Goal: Information Seeking & Learning: Learn about a topic

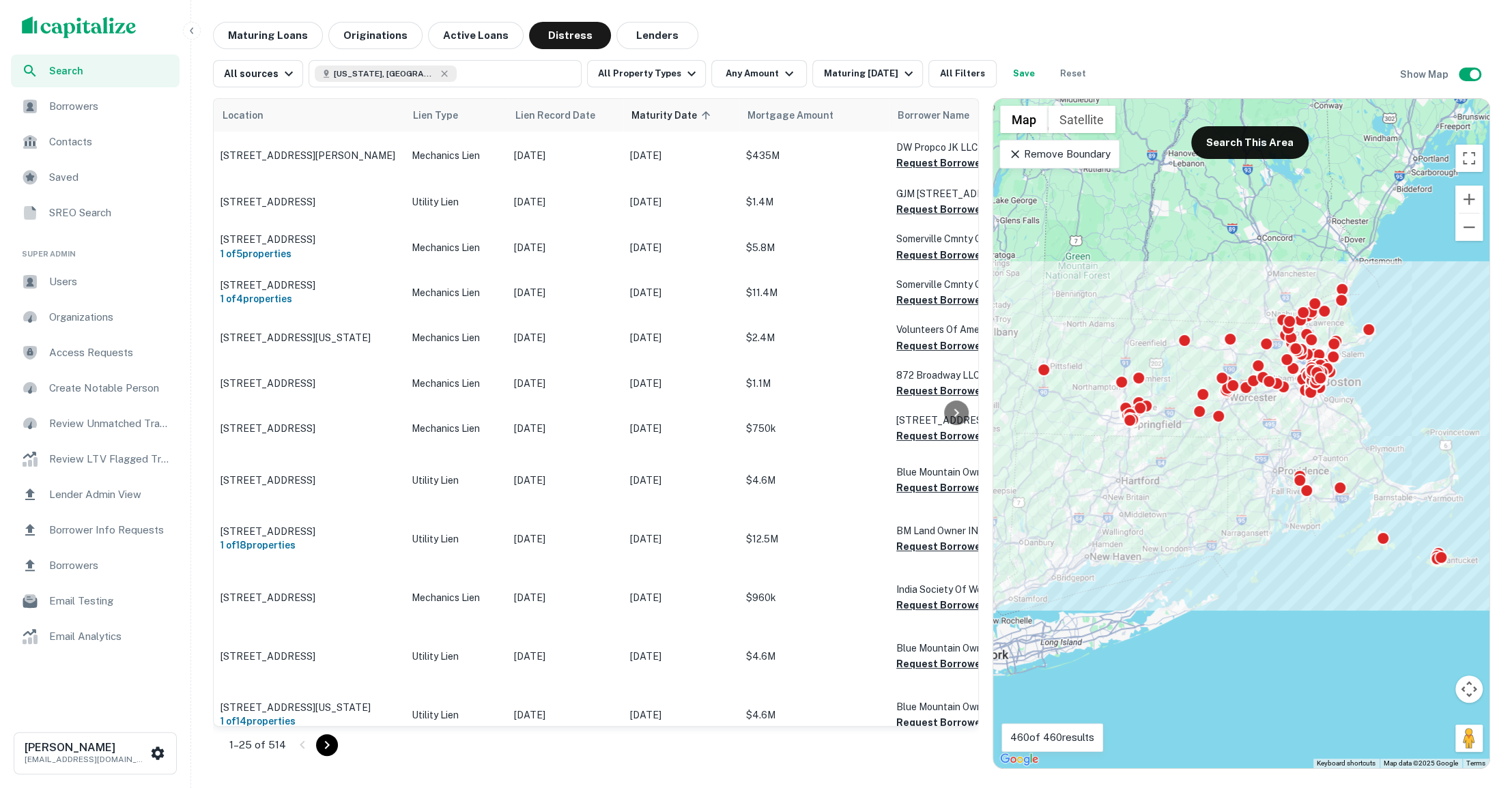
click at [124, 275] on span "Users" at bounding box center [110, 282] width 122 height 16
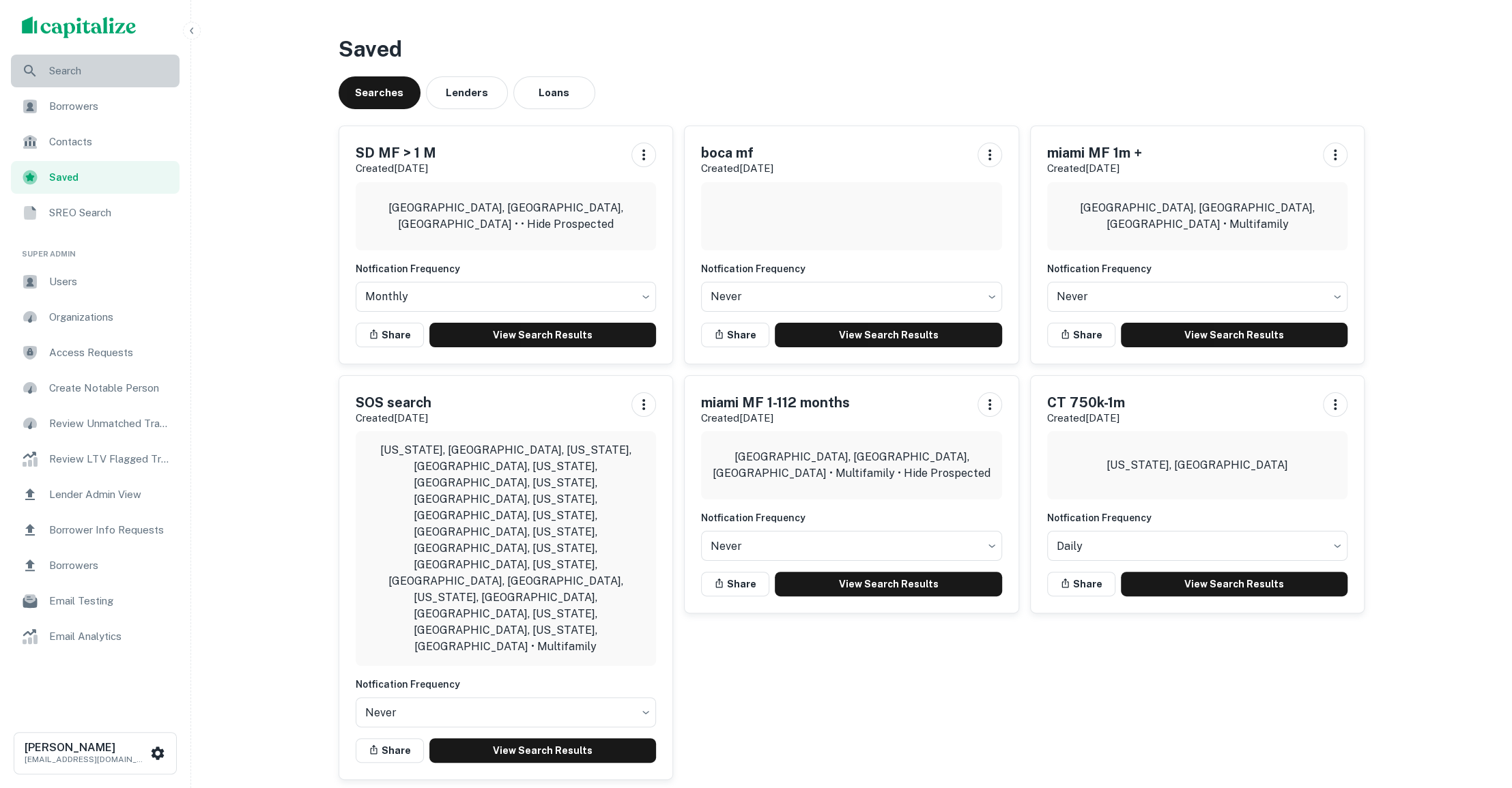
click at [91, 68] on span "Search" at bounding box center [110, 71] width 122 height 16
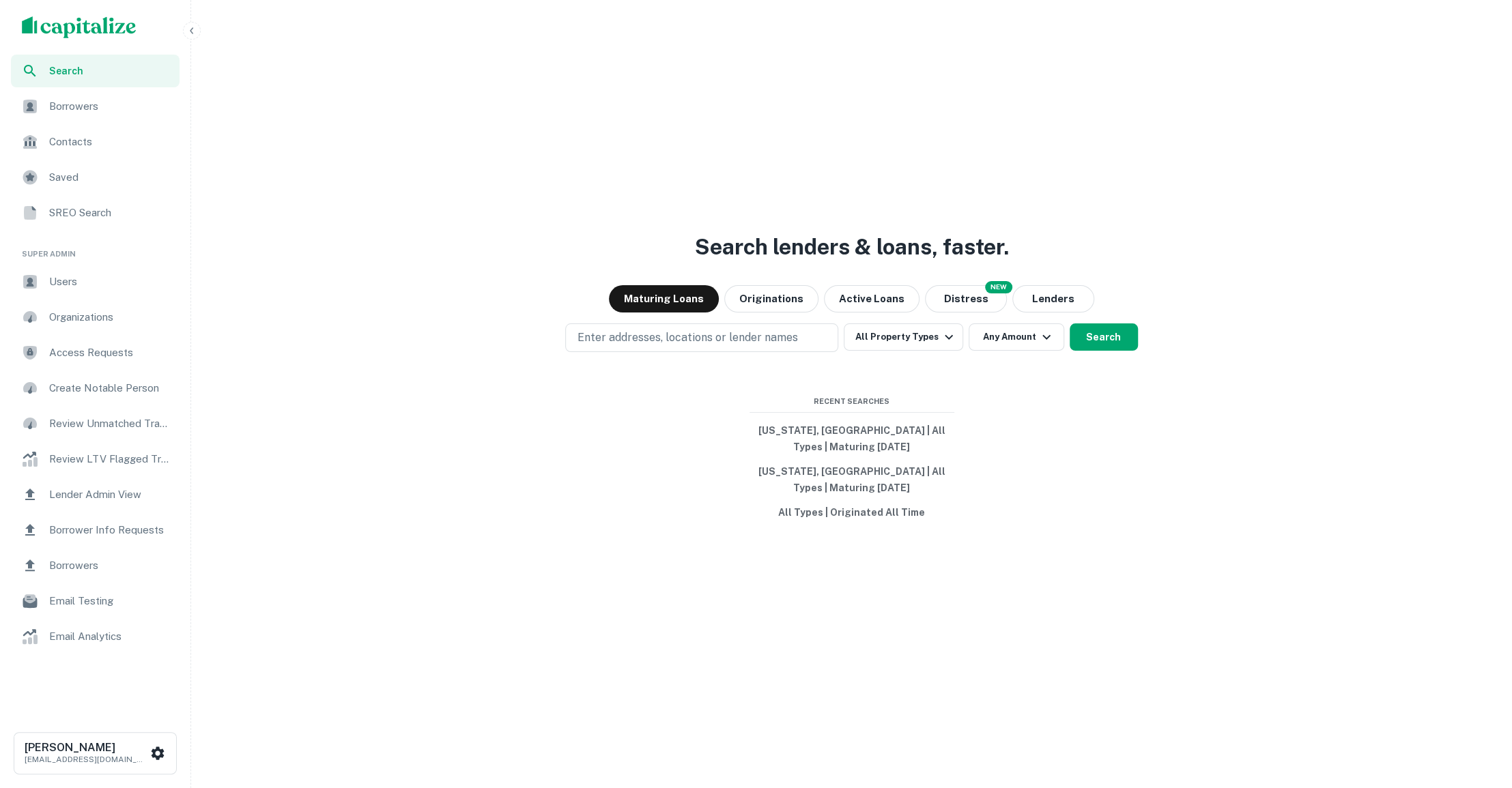
click at [678, 332] on p "Enter addresses, locations or lender names" at bounding box center [686, 338] width 220 height 16
type input "*"
type input "*********"
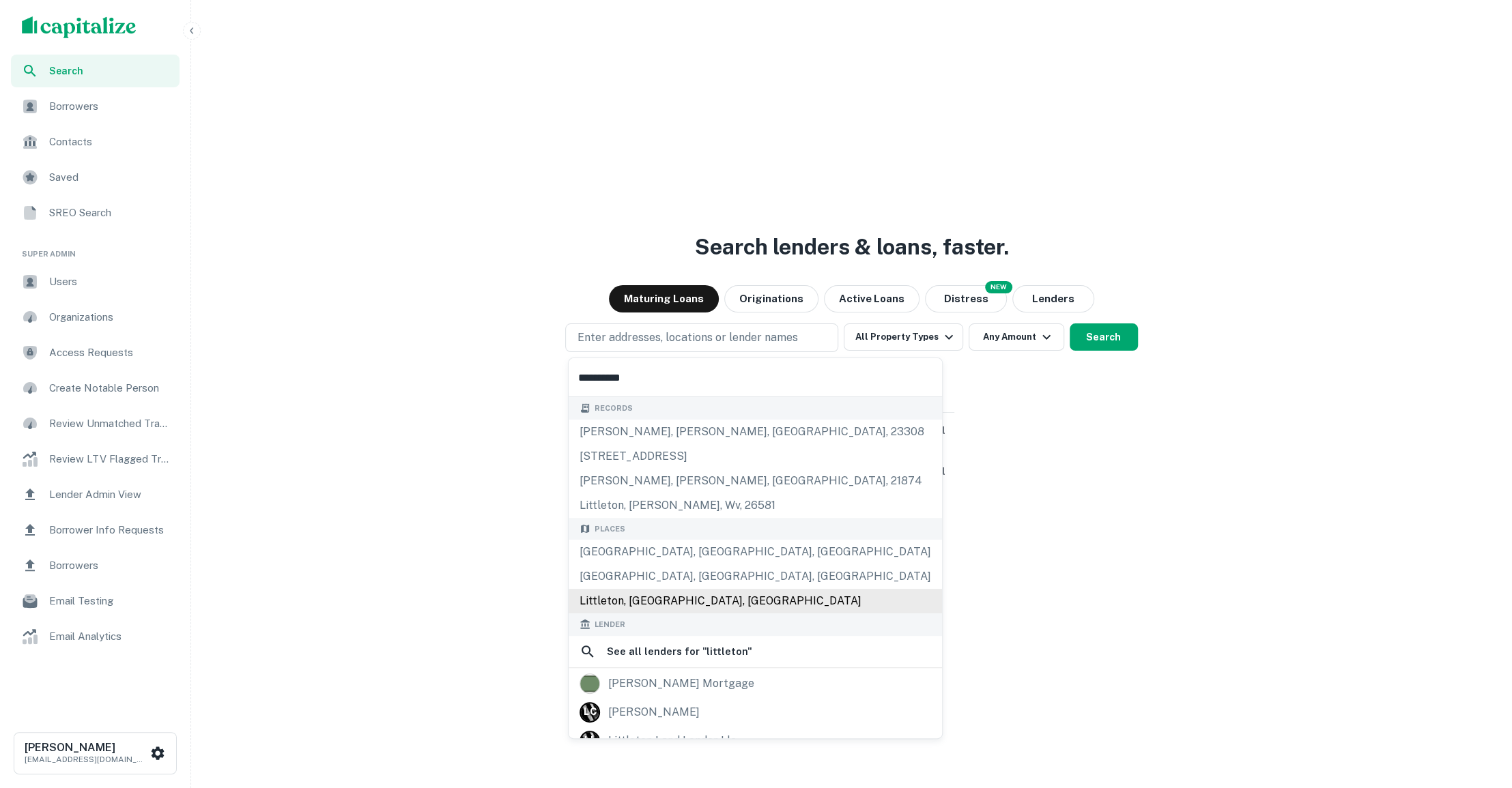
click at [646, 605] on div "Littleton, CO, USA" at bounding box center [755, 600] width 373 height 24
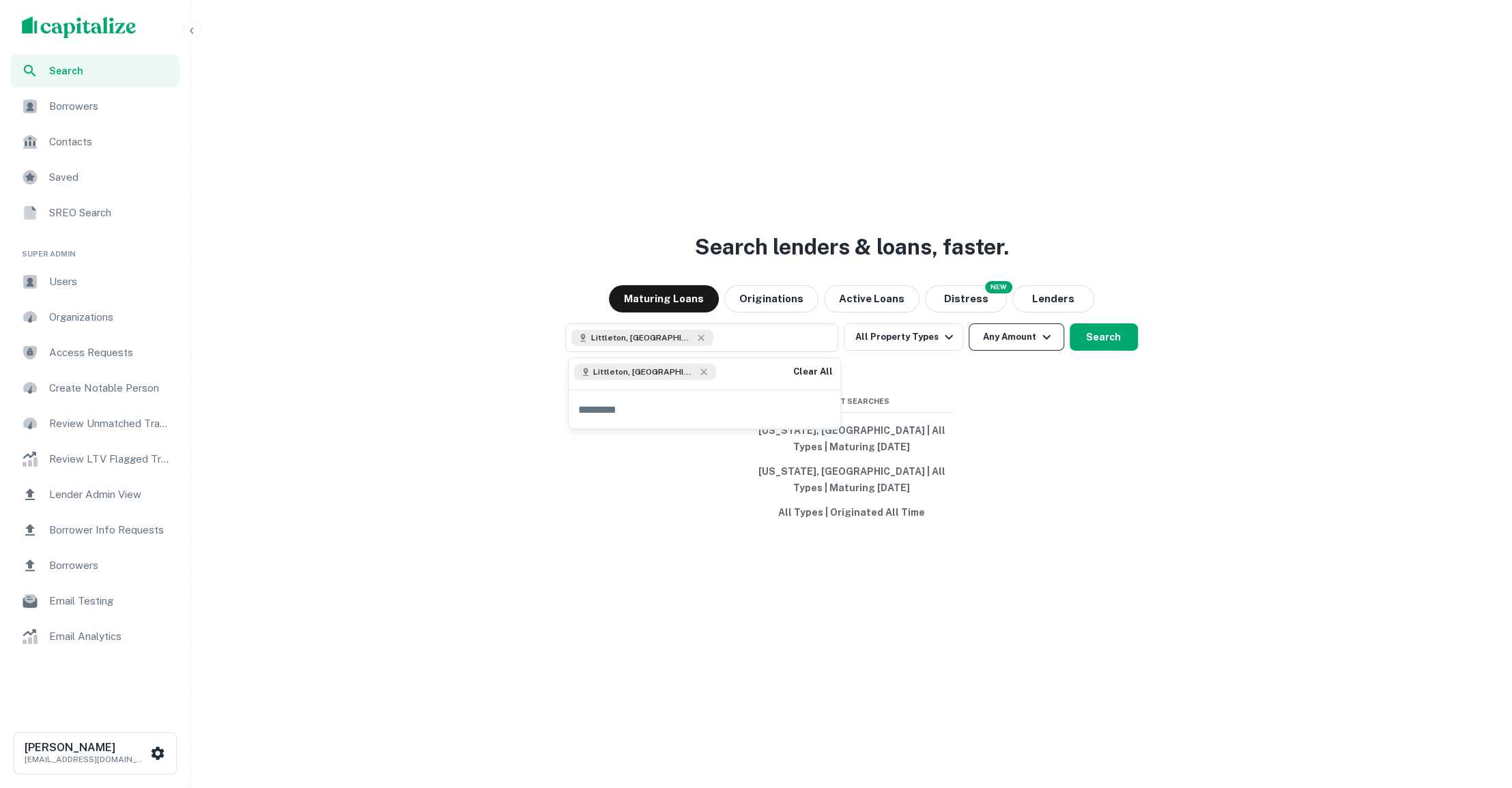
click at [1025, 343] on button "Any Amount" at bounding box center [1017, 336] width 96 height 27
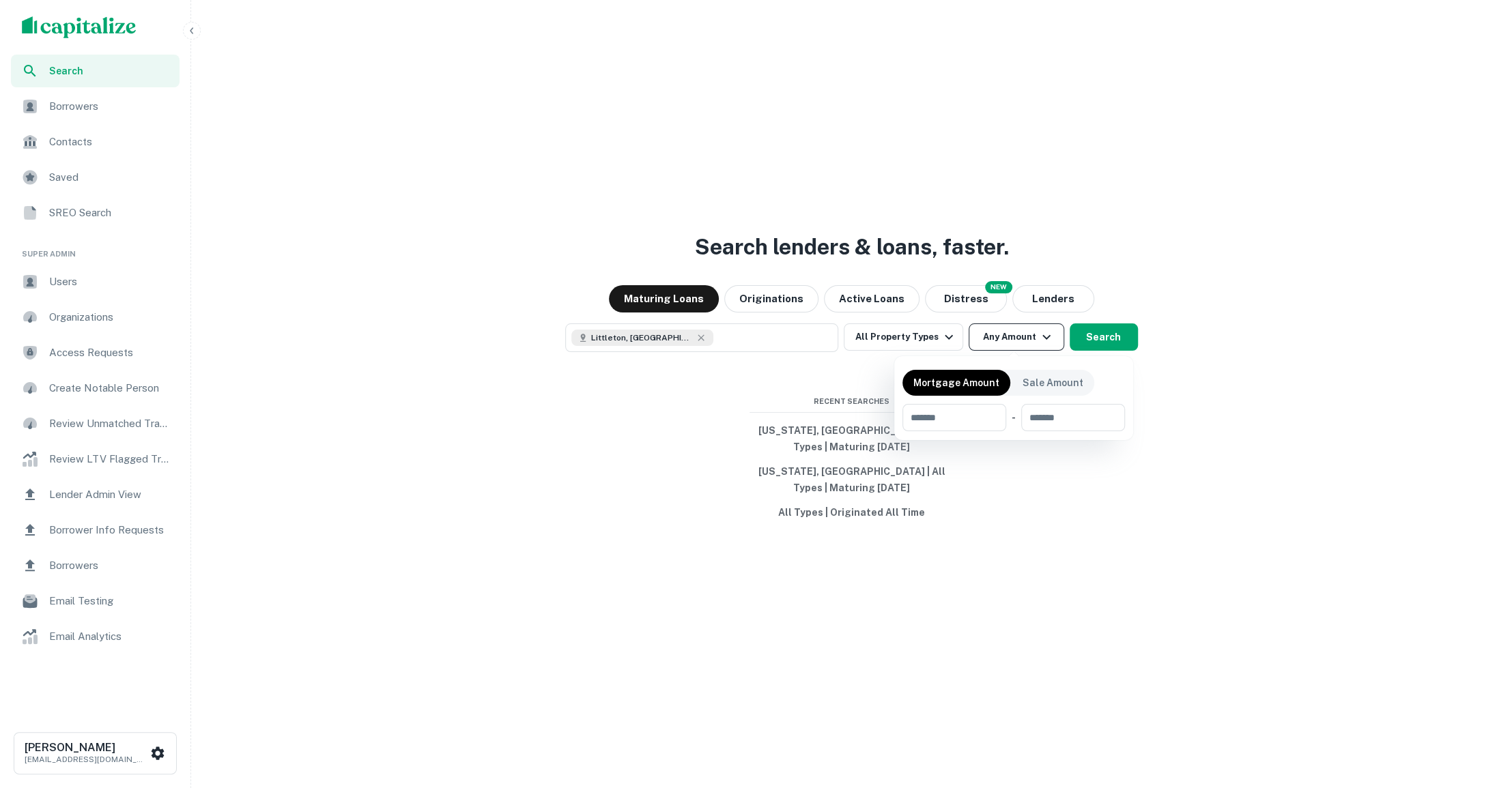
click at [1025, 343] on div at bounding box center [756, 394] width 1512 height 788
click at [1012, 338] on button "Any Amount" at bounding box center [1017, 336] width 96 height 27
type input "*******"
click at [1056, 411] on input "number" at bounding box center [1071, 417] width 88 height 27
type input "*******"
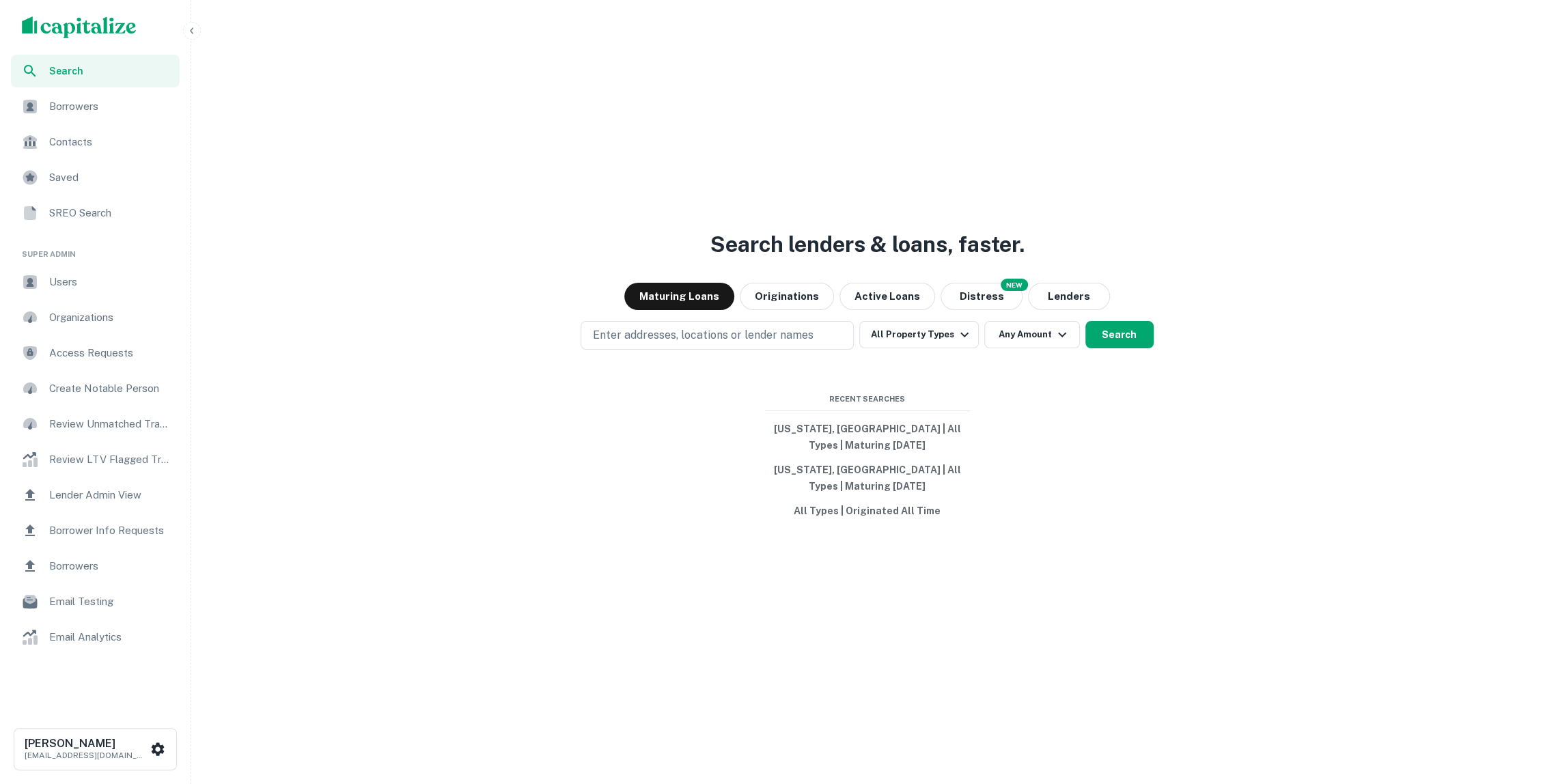
click at [797, 352] on div "Search lenders & loans, faster. Maturing Loans Originations Active Loans NEW Di…" at bounding box center [867, 425] width 1341 height 784
click at [797, 345] on button "Enter addresses, locations or lender names" at bounding box center [717, 335] width 273 height 29
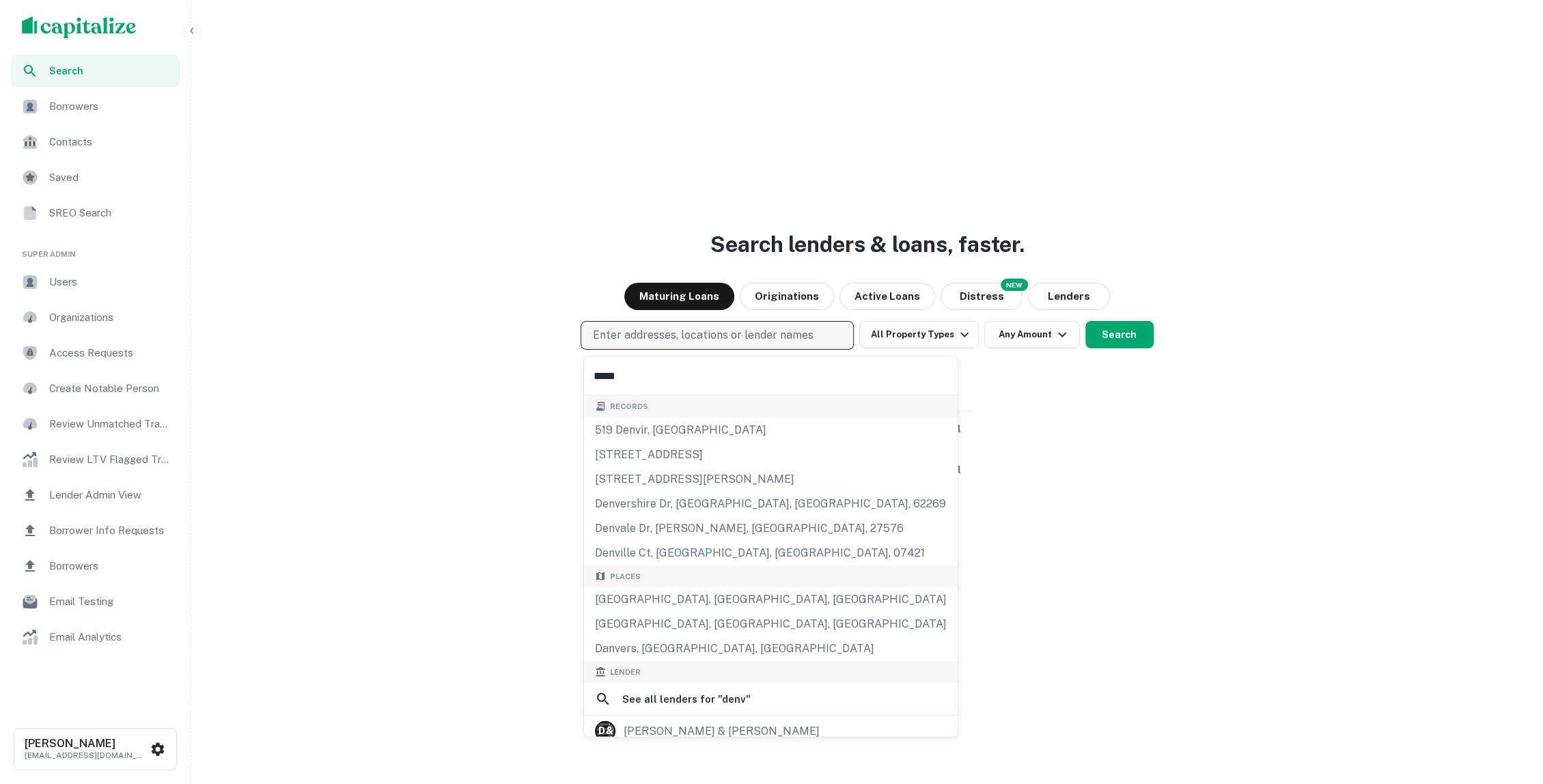
type input "******"
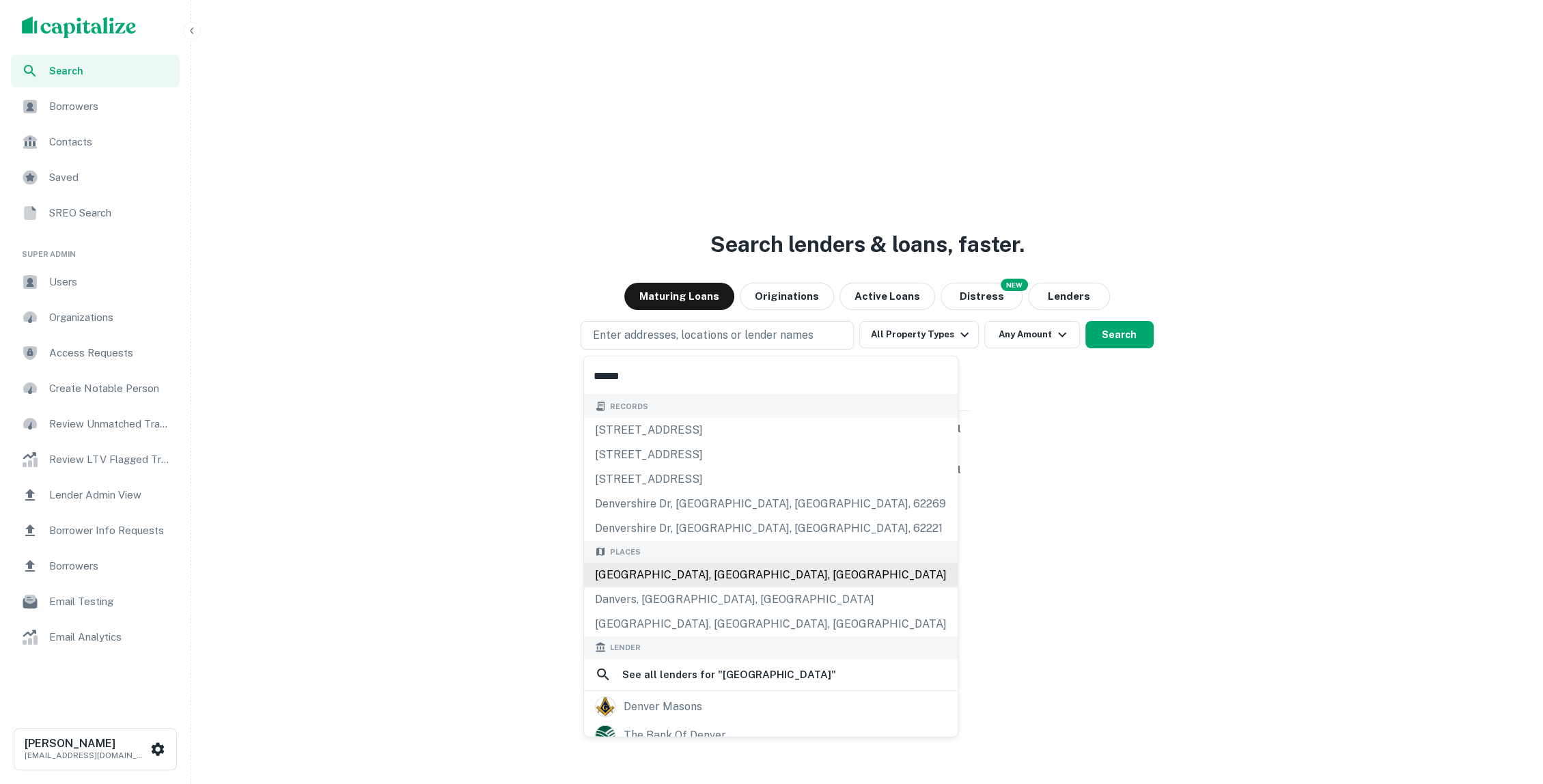
click at [746, 579] on div "[GEOGRAPHIC_DATA], [GEOGRAPHIC_DATA], [GEOGRAPHIC_DATA]" at bounding box center [771, 575] width 374 height 24
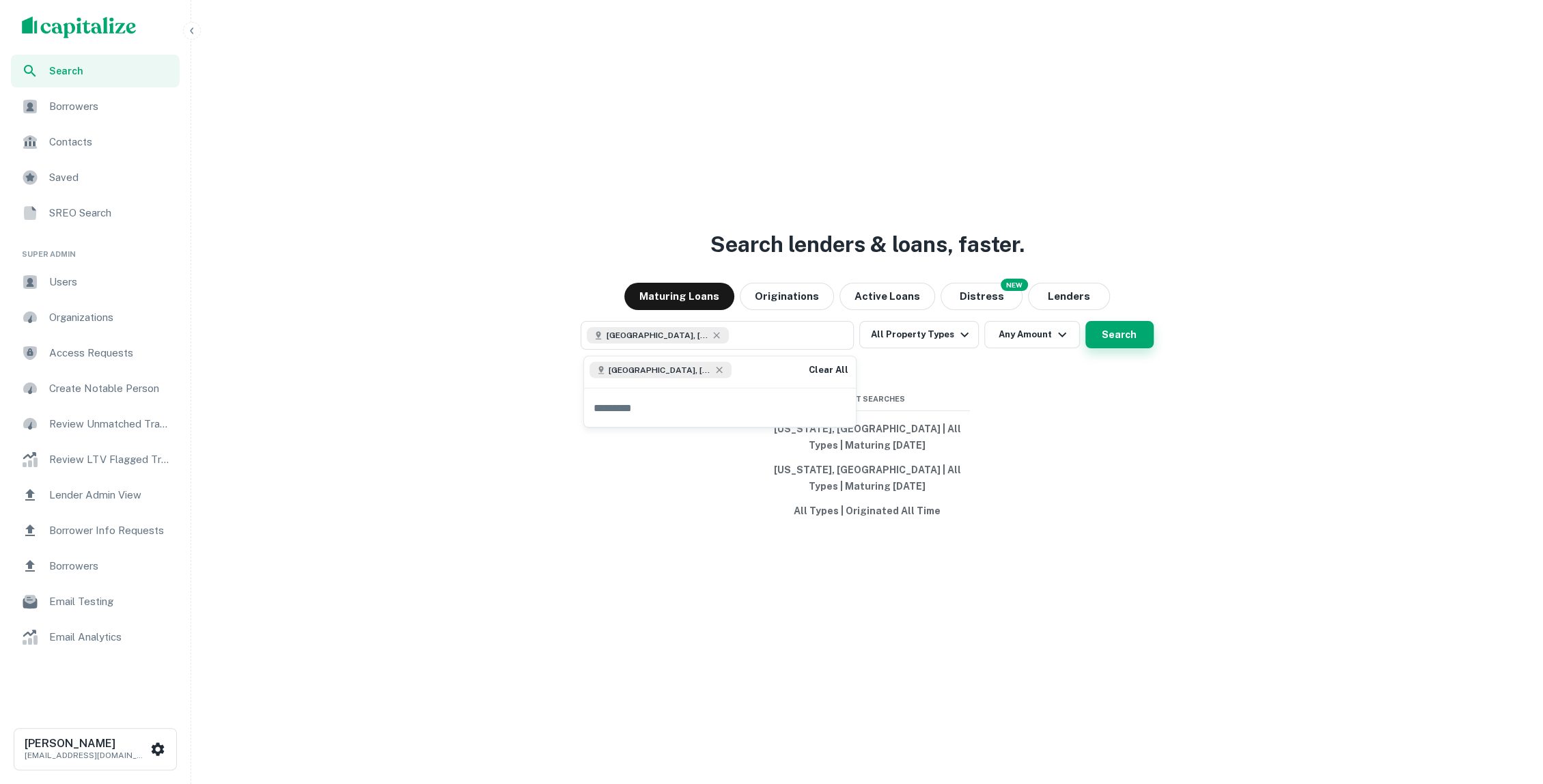
click at [1123, 346] on button "Search" at bounding box center [1119, 335] width 69 height 27
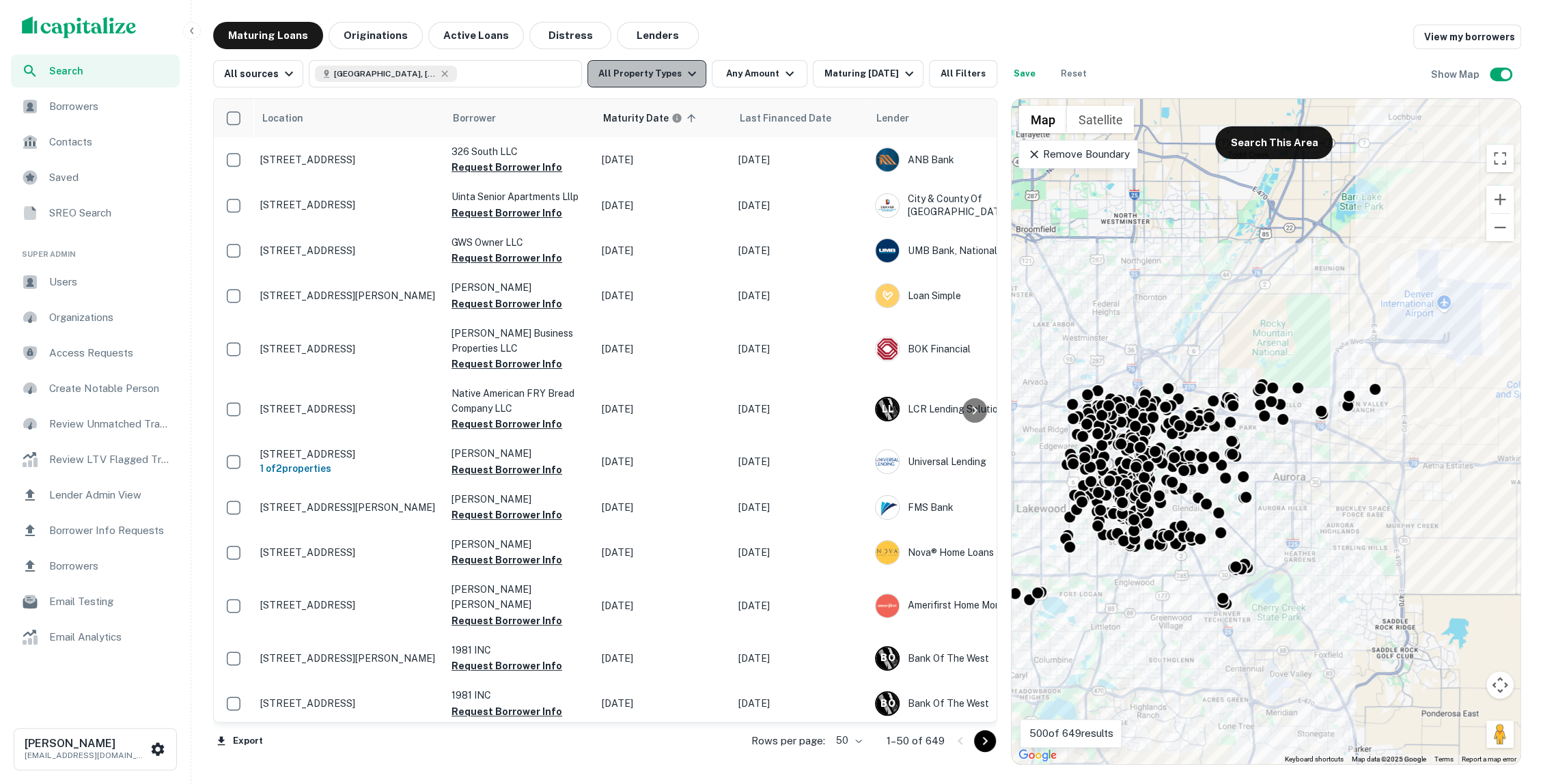
click at [684, 67] on icon "button" at bounding box center [692, 74] width 16 height 16
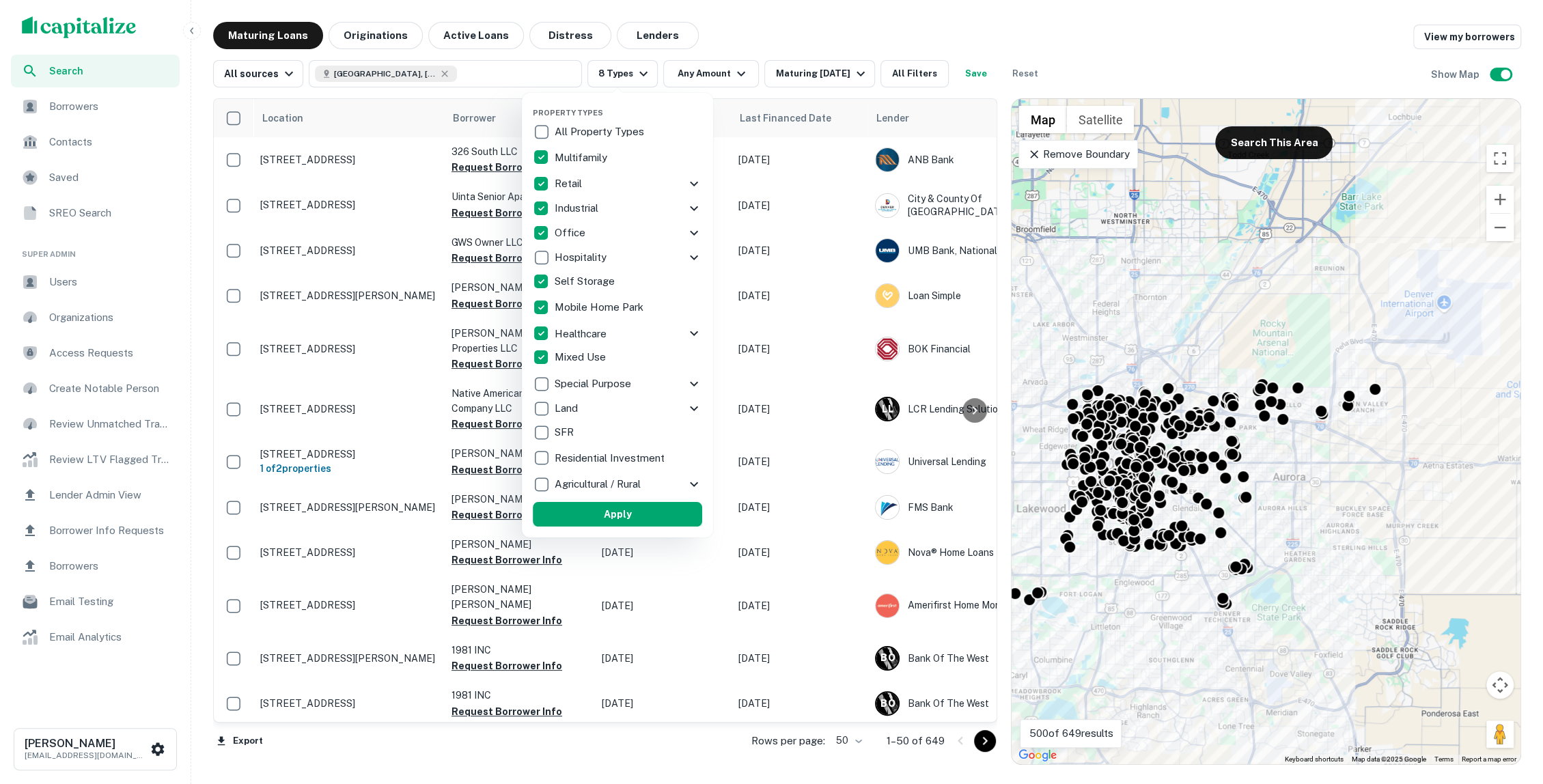
click at [655, 509] on button "Apply" at bounding box center [617, 514] width 169 height 24
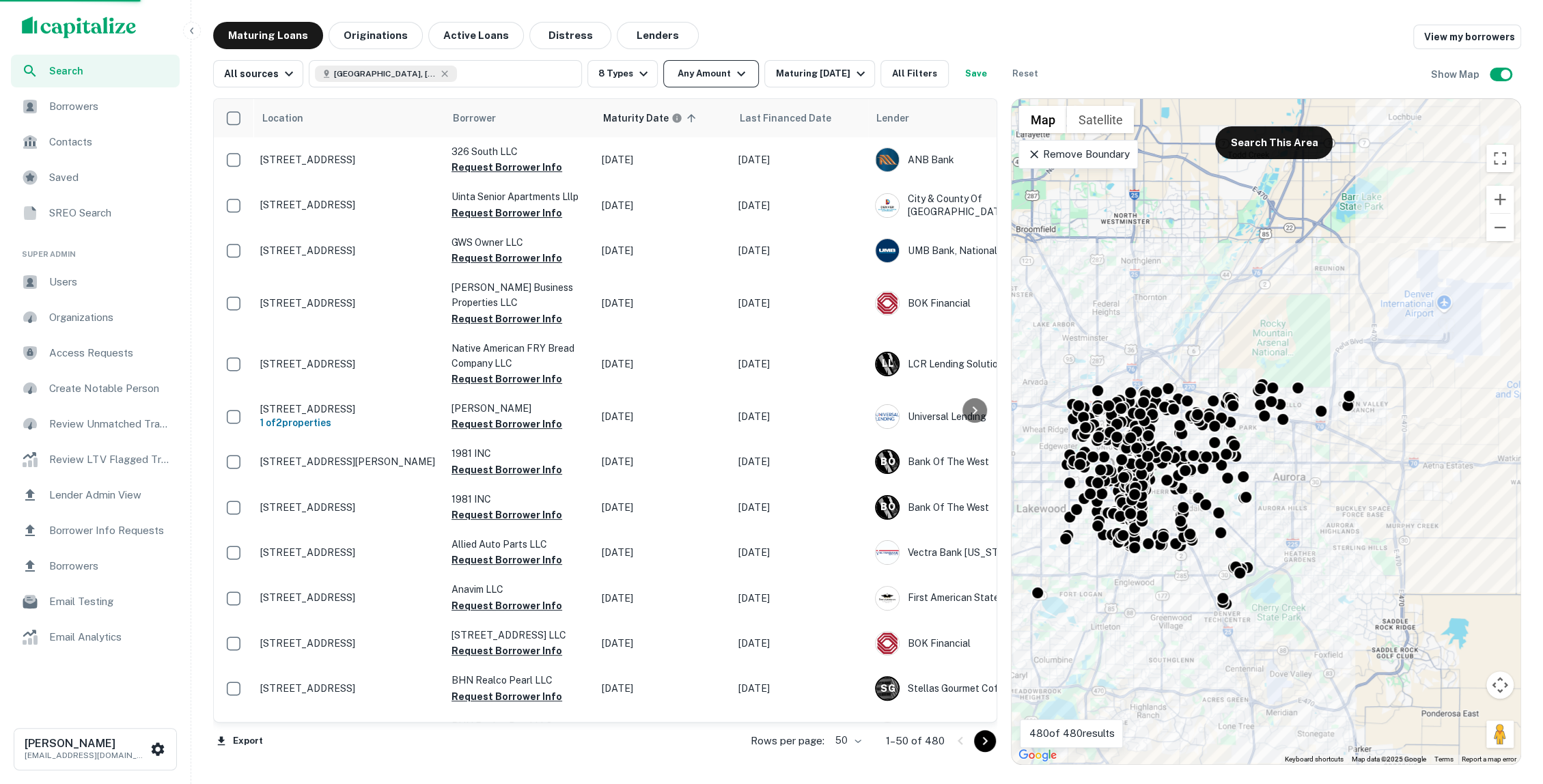
click at [740, 72] on icon "button" at bounding box center [741, 74] width 16 height 16
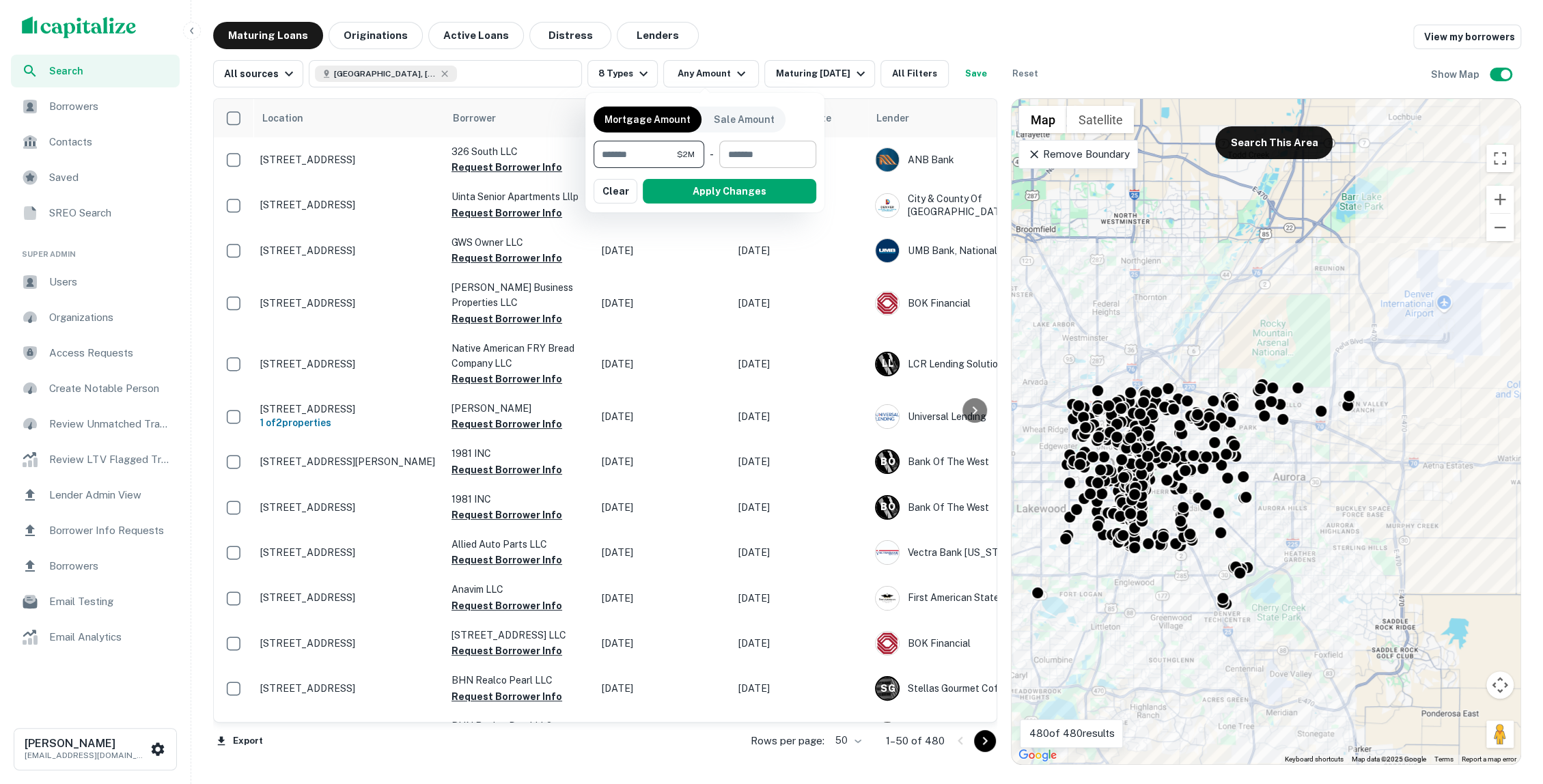
type input "*******"
click at [754, 159] on input "number" at bounding box center [763, 154] width 88 height 27
type input "*******"
click at [766, 181] on button "Apply Changes" at bounding box center [729, 191] width 173 height 24
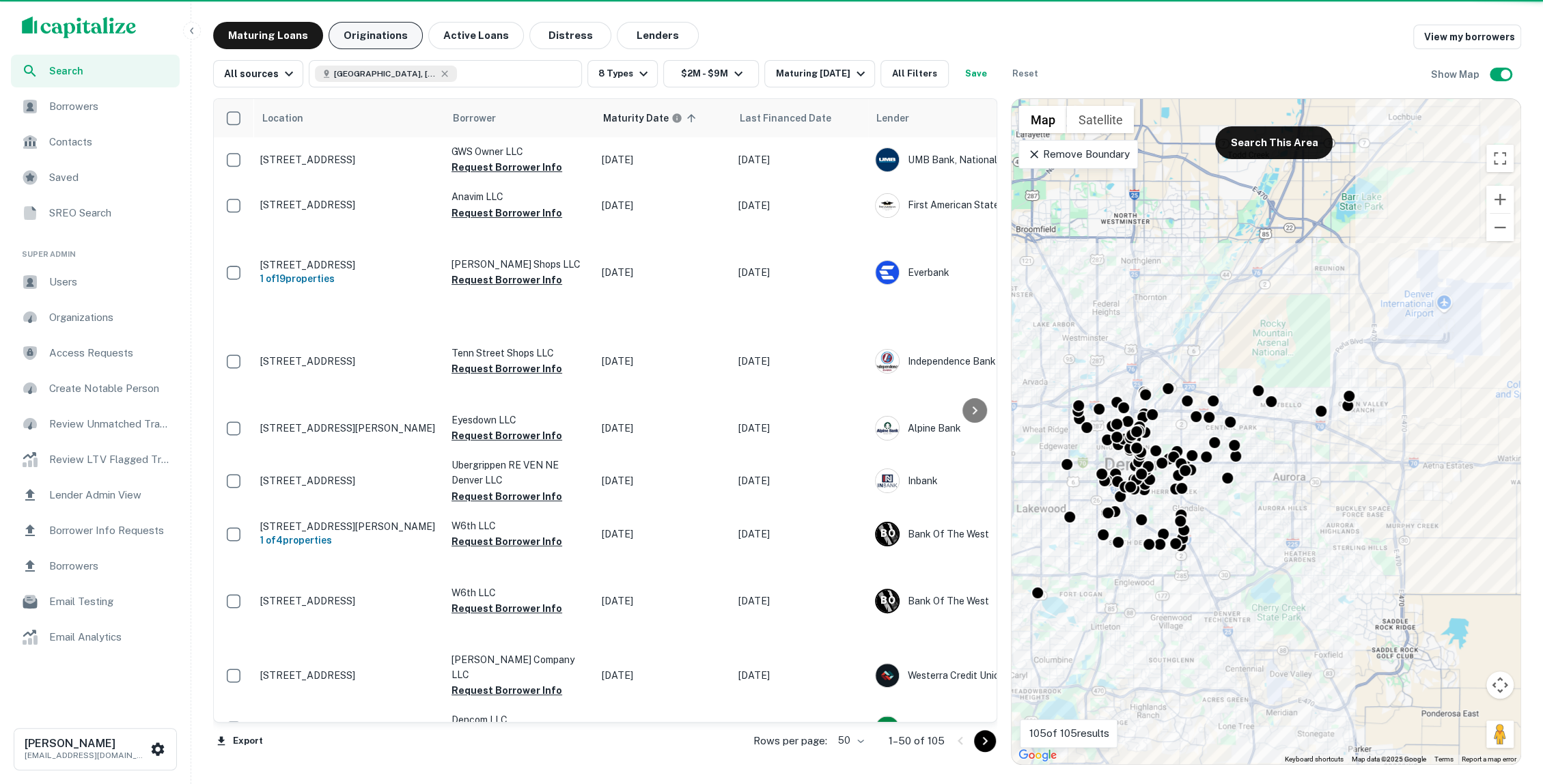
click at [371, 35] on button "Originations" at bounding box center [376, 35] width 94 height 27
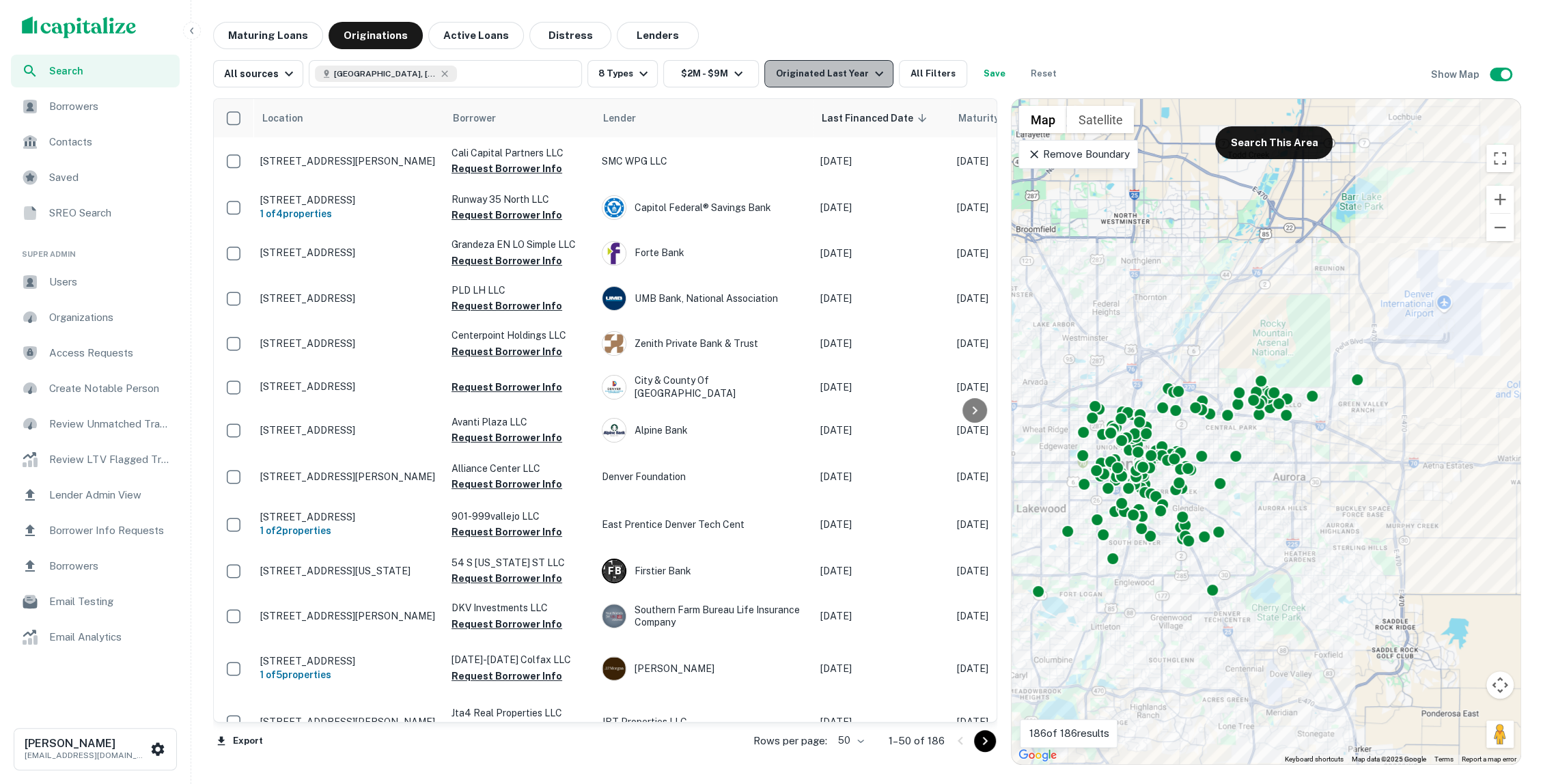
click at [848, 72] on div "Originated Last Year" at bounding box center [830, 74] width 111 height 16
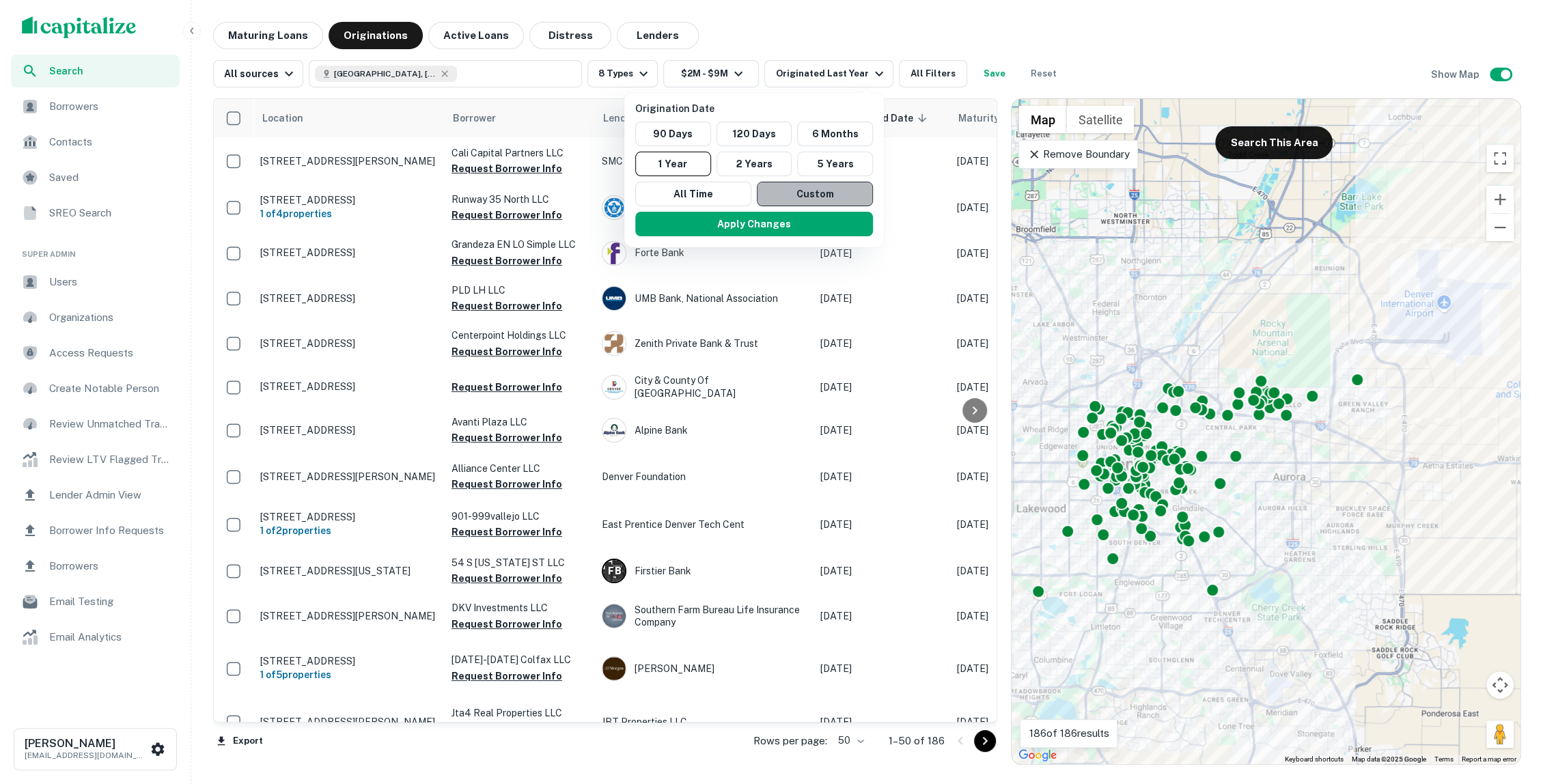
click at [790, 182] on button "Custom" at bounding box center [815, 194] width 116 height 24
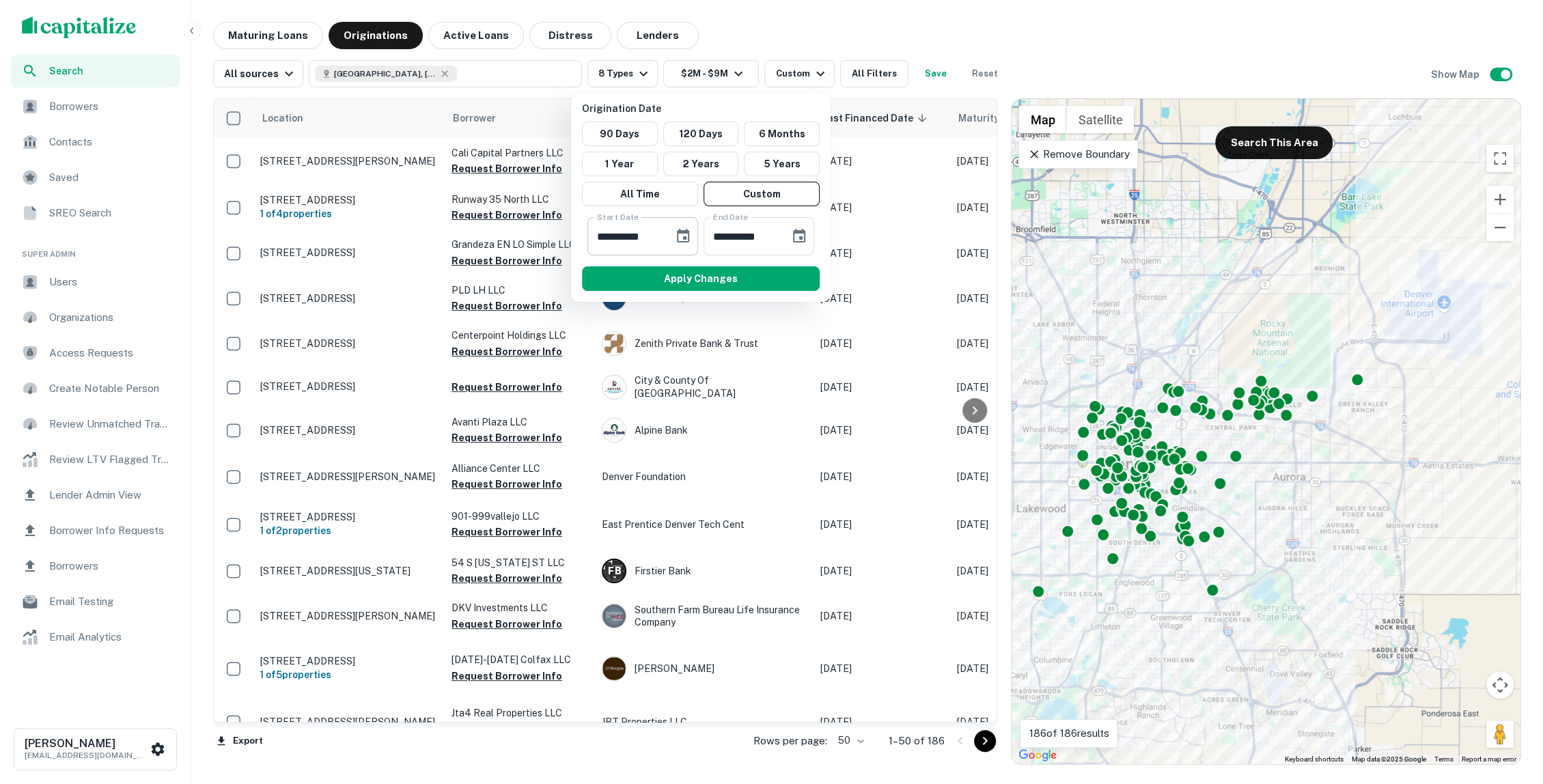
click at [676, 235] on icon "Choose date, selected date is Apr 18, 2025" at bounding box center [683, 237] width 16 height 16
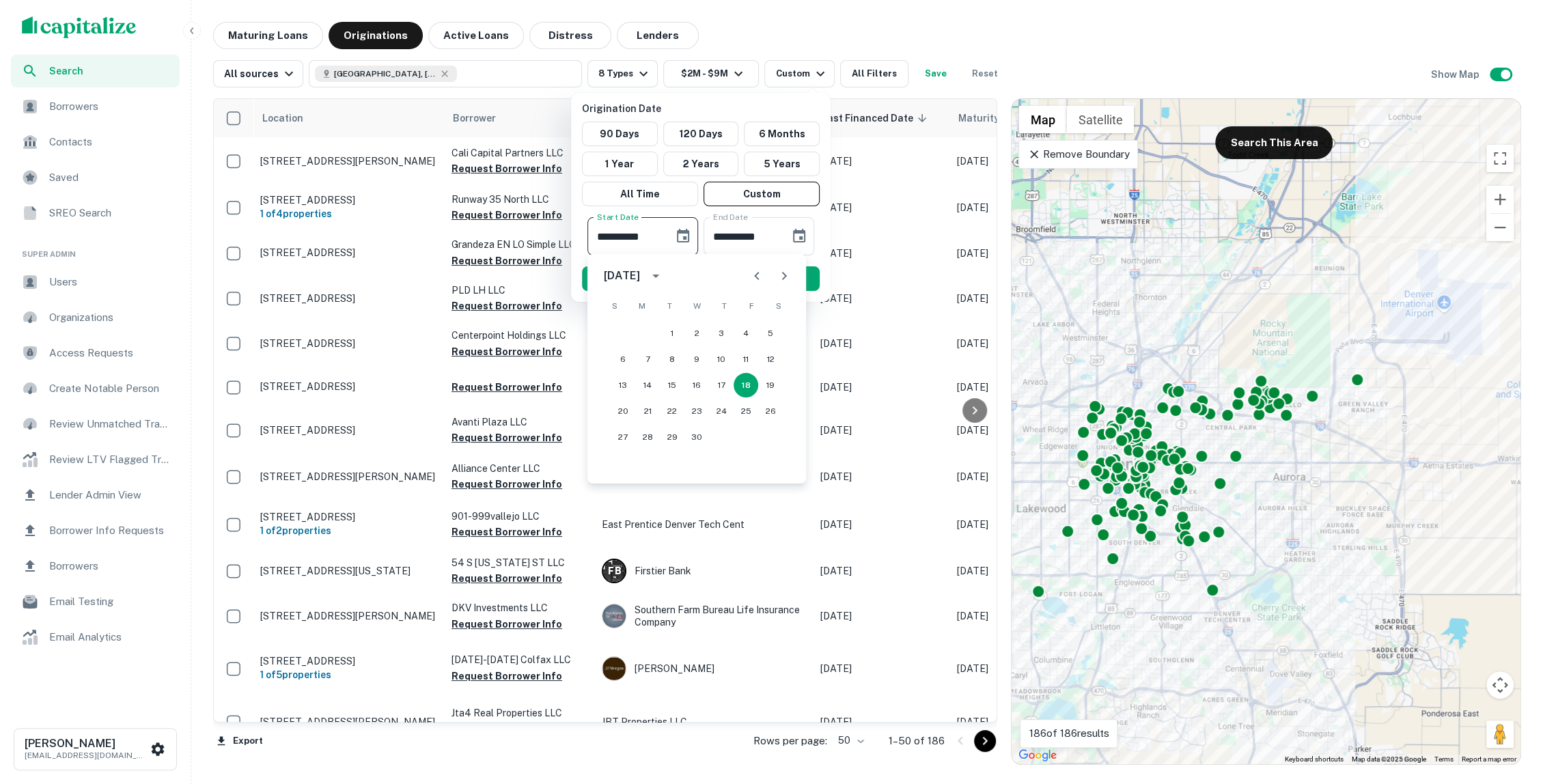
click at [664, 284] on icon "calendar view is open, switch to year view" at bounding box center [656, 276] width 16 height 16
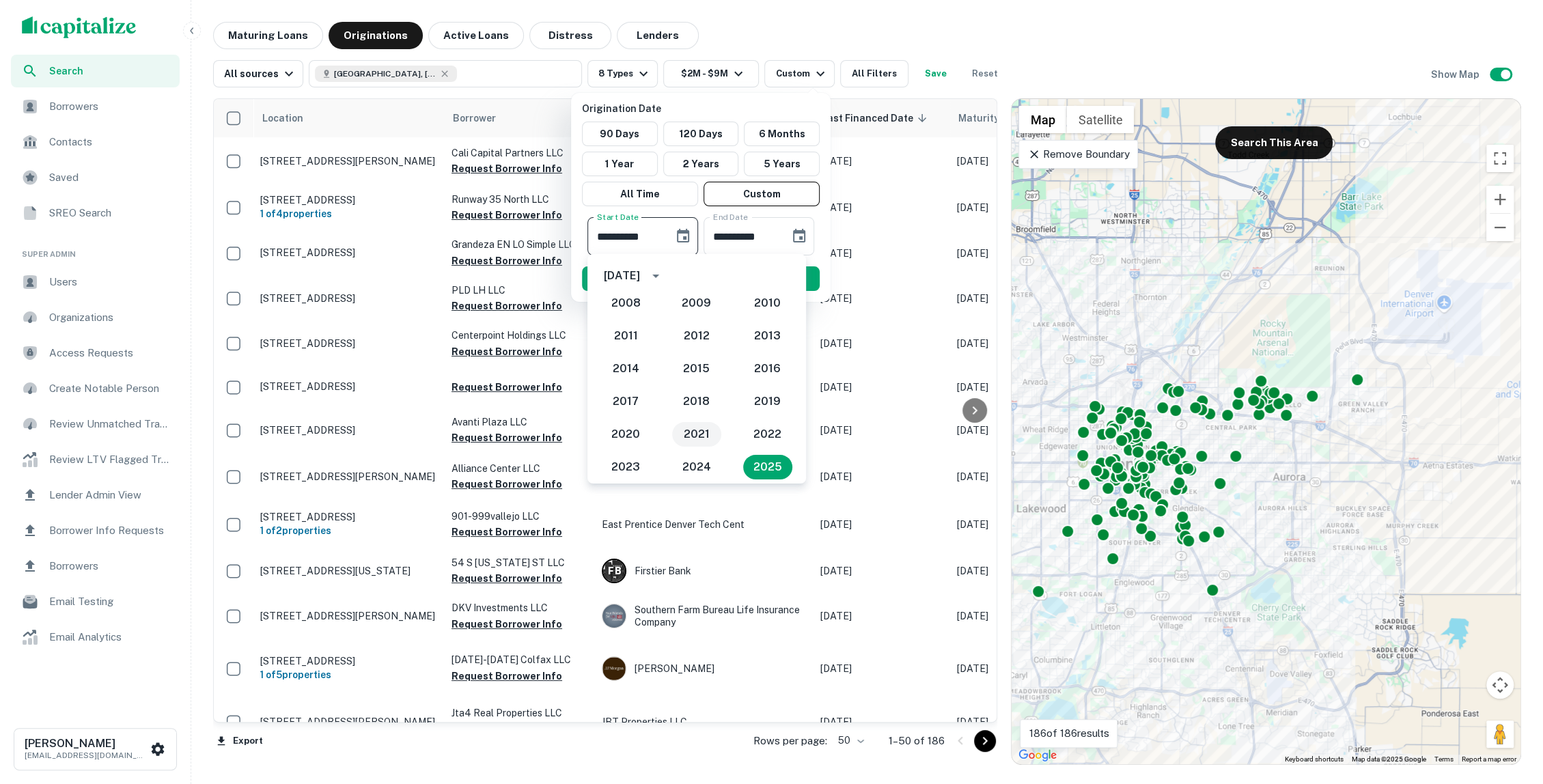
click at [706, 434] on button "2021" at bounding box center [696, 434] width 49 height 24
type input "**********"
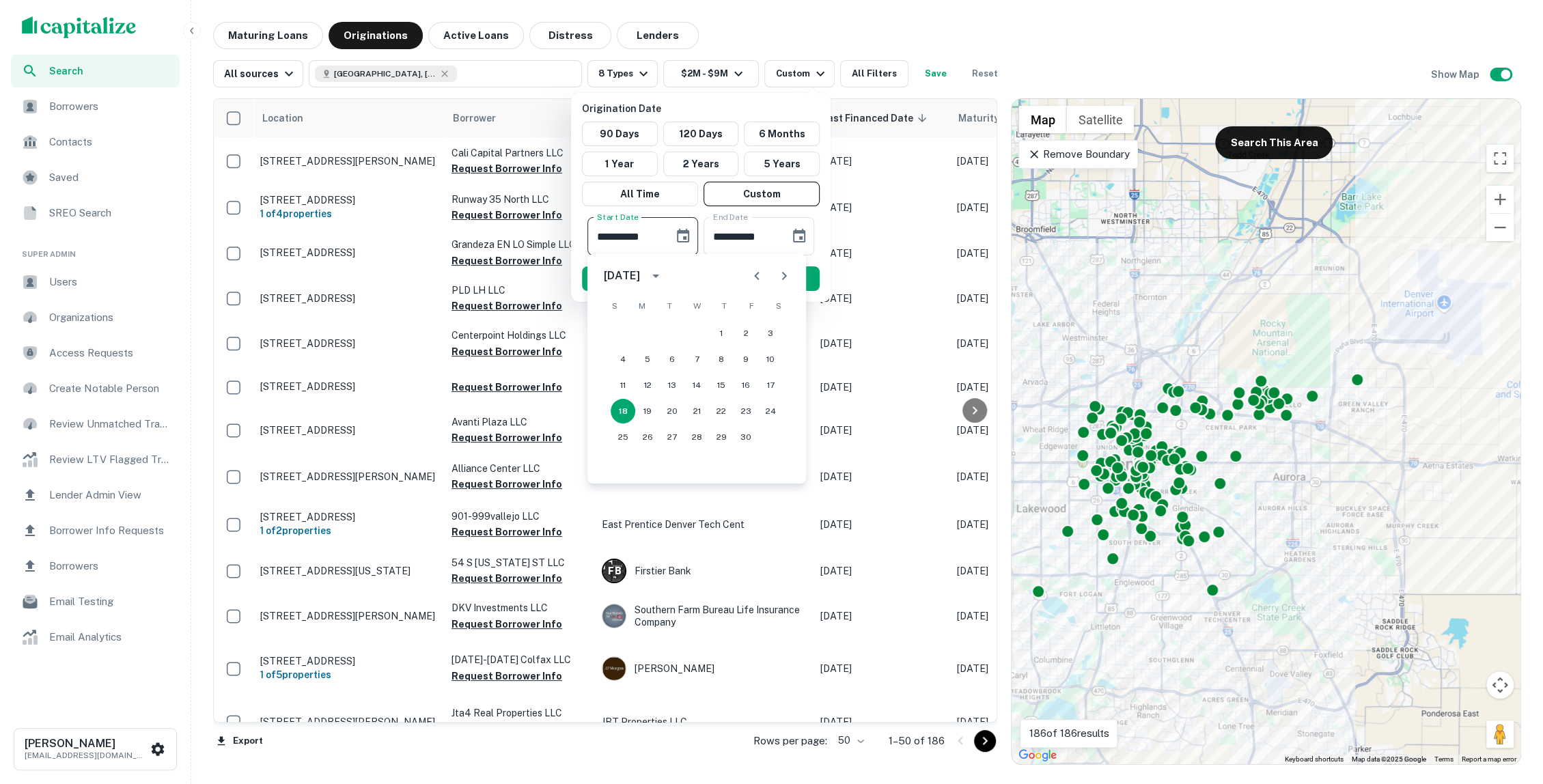
click at [251, 24] on div at bounding box center [772, 392] width 1543 height 784
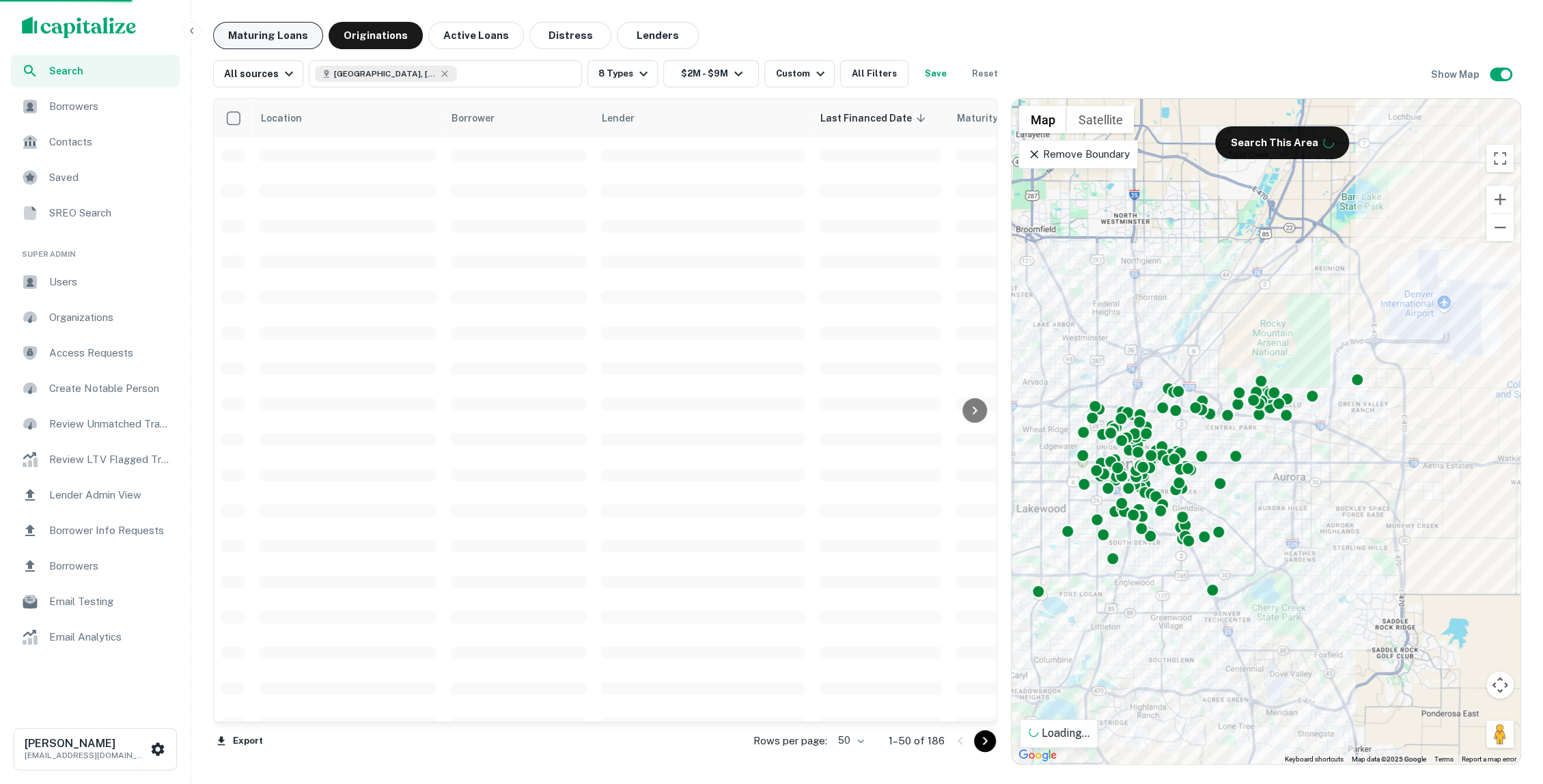
click at [268, 29] on button "Maturing Loans" at bounding box center [267, 35] width 110 height 27
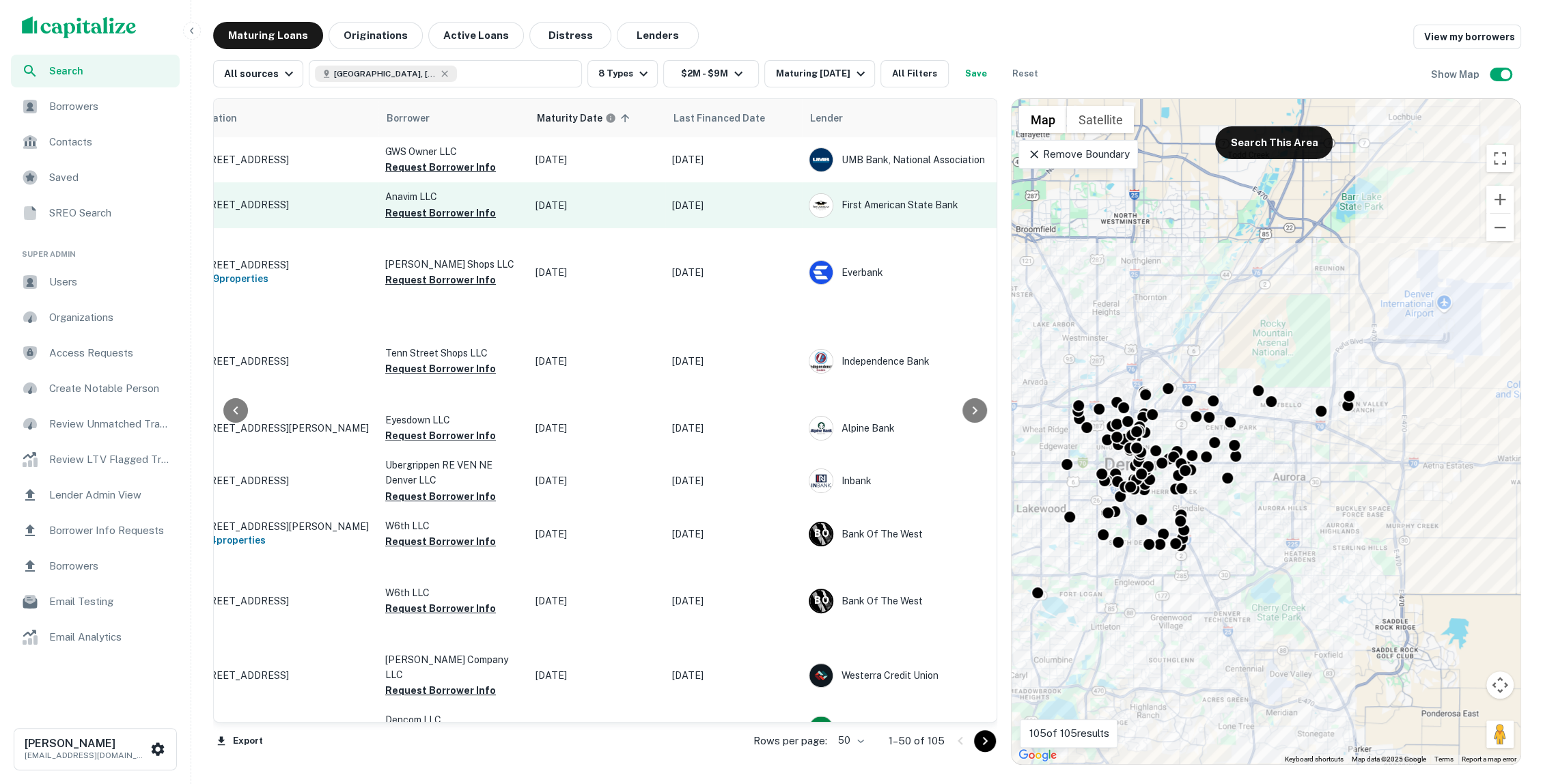
scroll to position [0, 69]
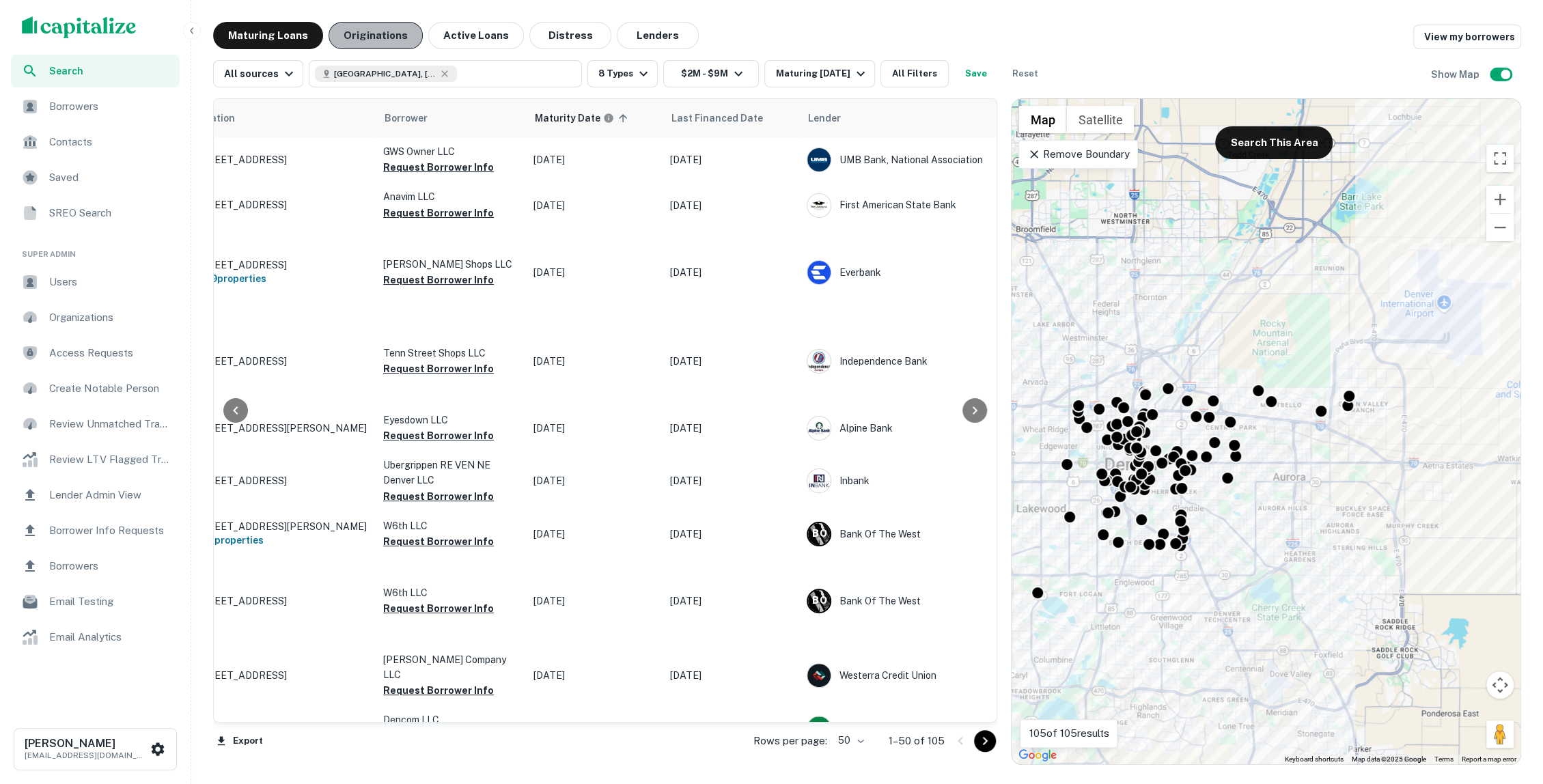
click at [390, 33] on button "Originations" at bounding box center [376, 35] width 94 height 27
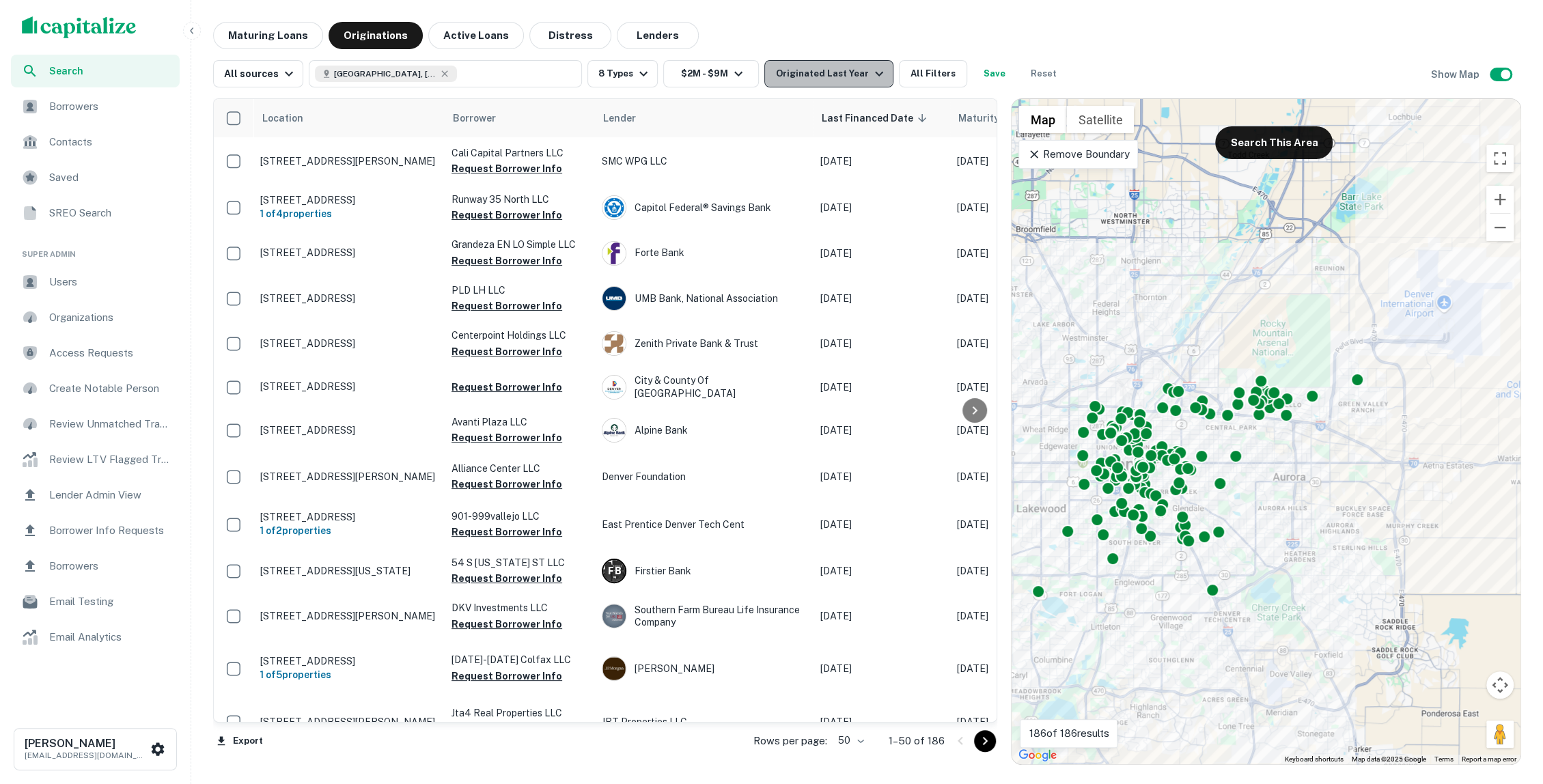
click at [856, 80] on div "Originated Last Year" at bounding box center [830, 74] width 111 height 16
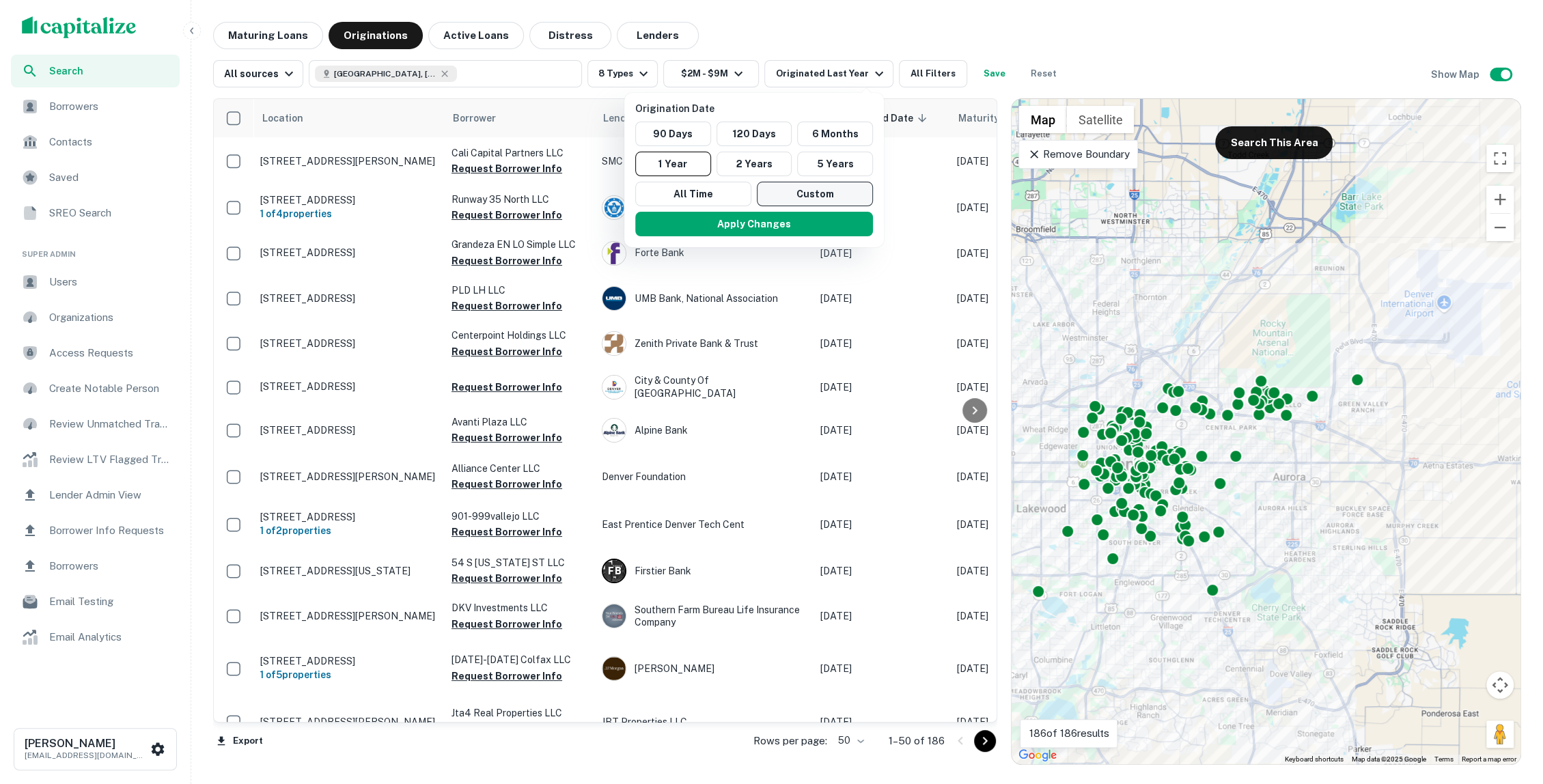
click at [813, 192] on button "Custom" at bounding box center [815, 194] width 116 height 24
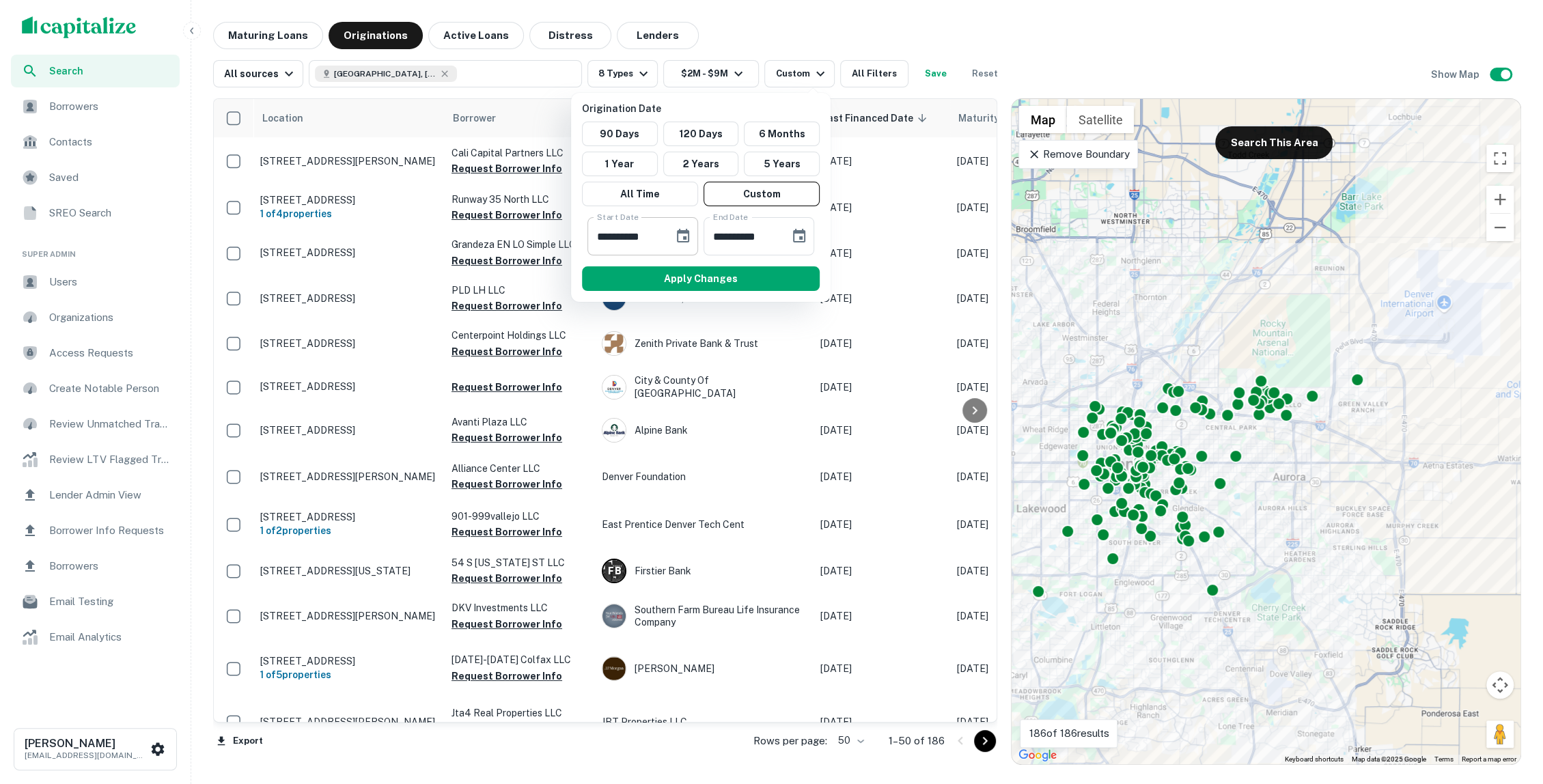
click at [640, 237] on input "**********" at bounding box center [626, 237] width 77 height 38
click at [683, 237] on icon "Choose date, selected date is Apr 18, 2025" at bounding box center [683, 236] width 13 height 14
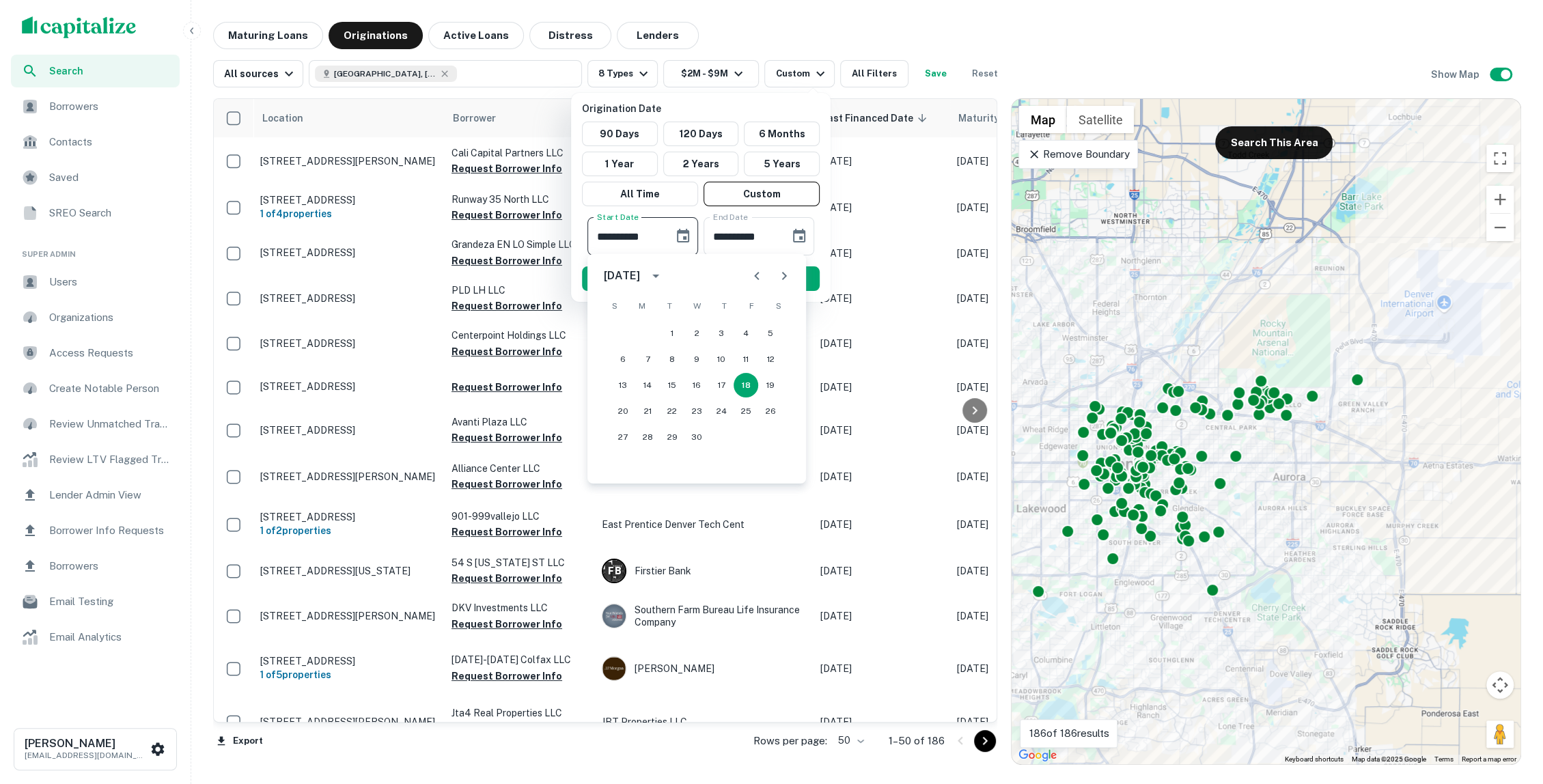
click at [781, 270] on icon "Next month" at bounding box center [784, 276] width 16 height 16
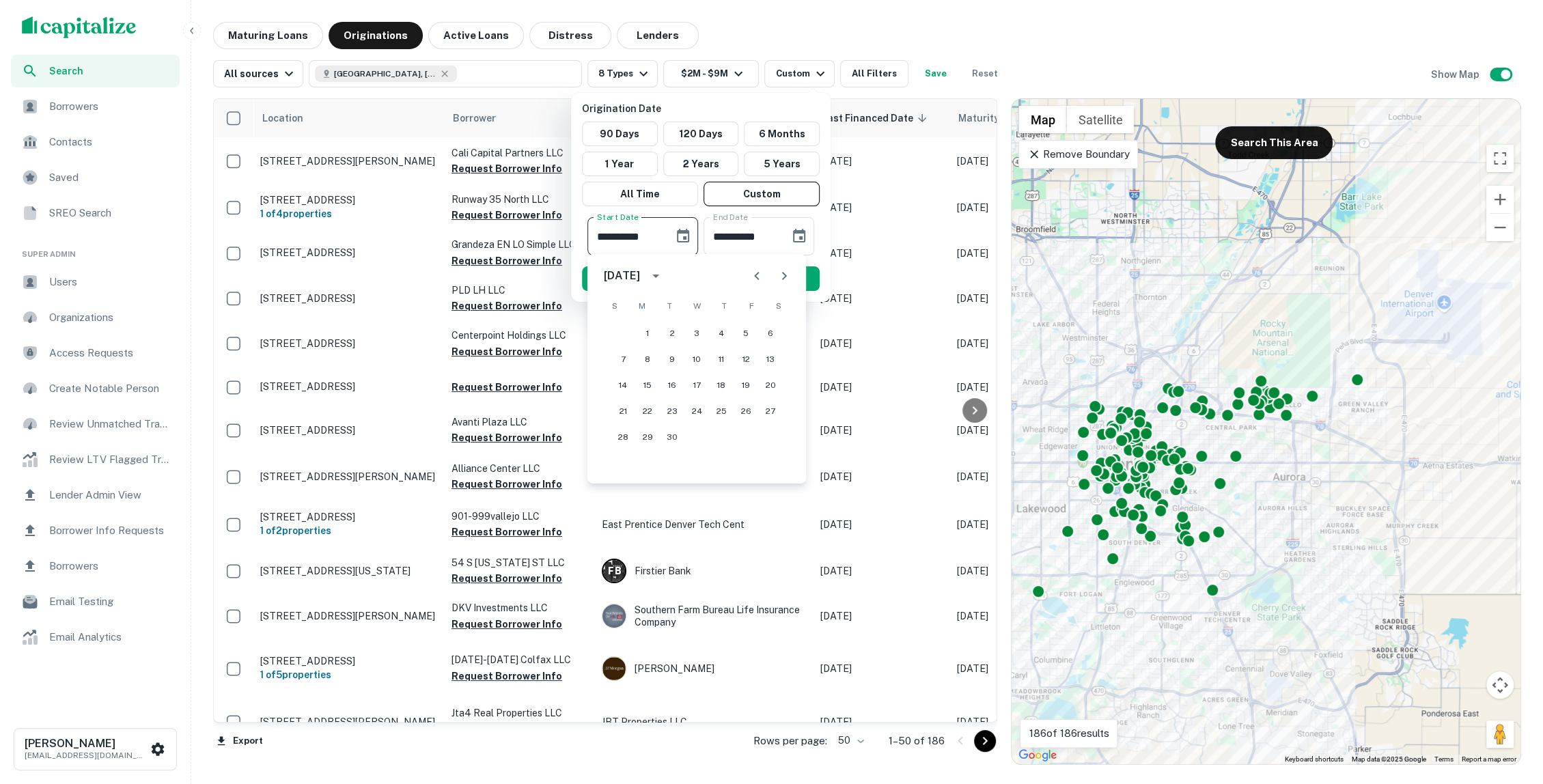
click at [781, 270] on icon "Next month" at bounding box center [784, 276] width 16 height 16
click at [692, 384] on button "15" at bounding box center [696, 385] width 24 height 24
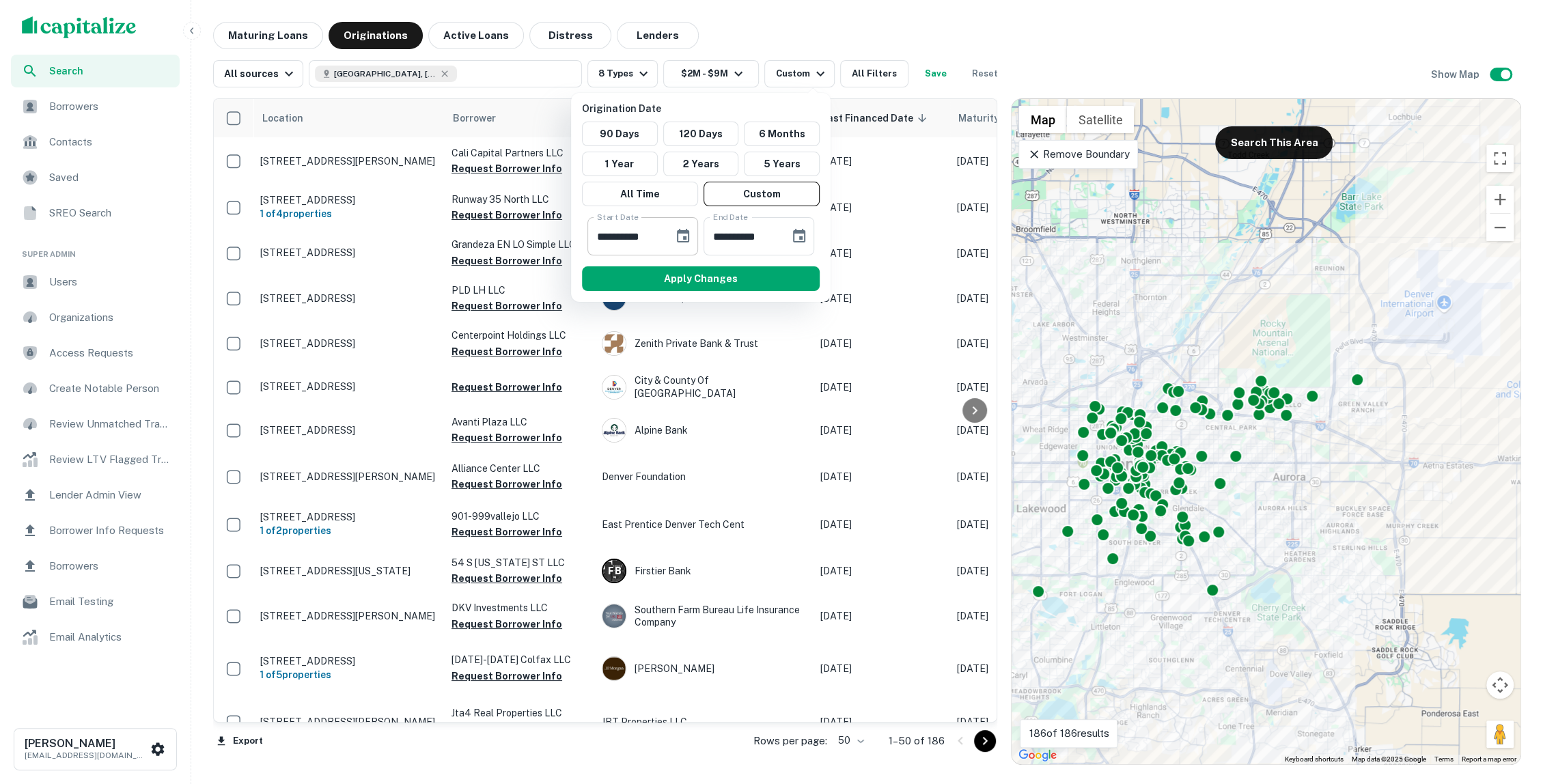
click at [679, 240] on icon "Choose date, selected date is Oct 15, 2025" at bounding box center [683, 236] width 13 height 14
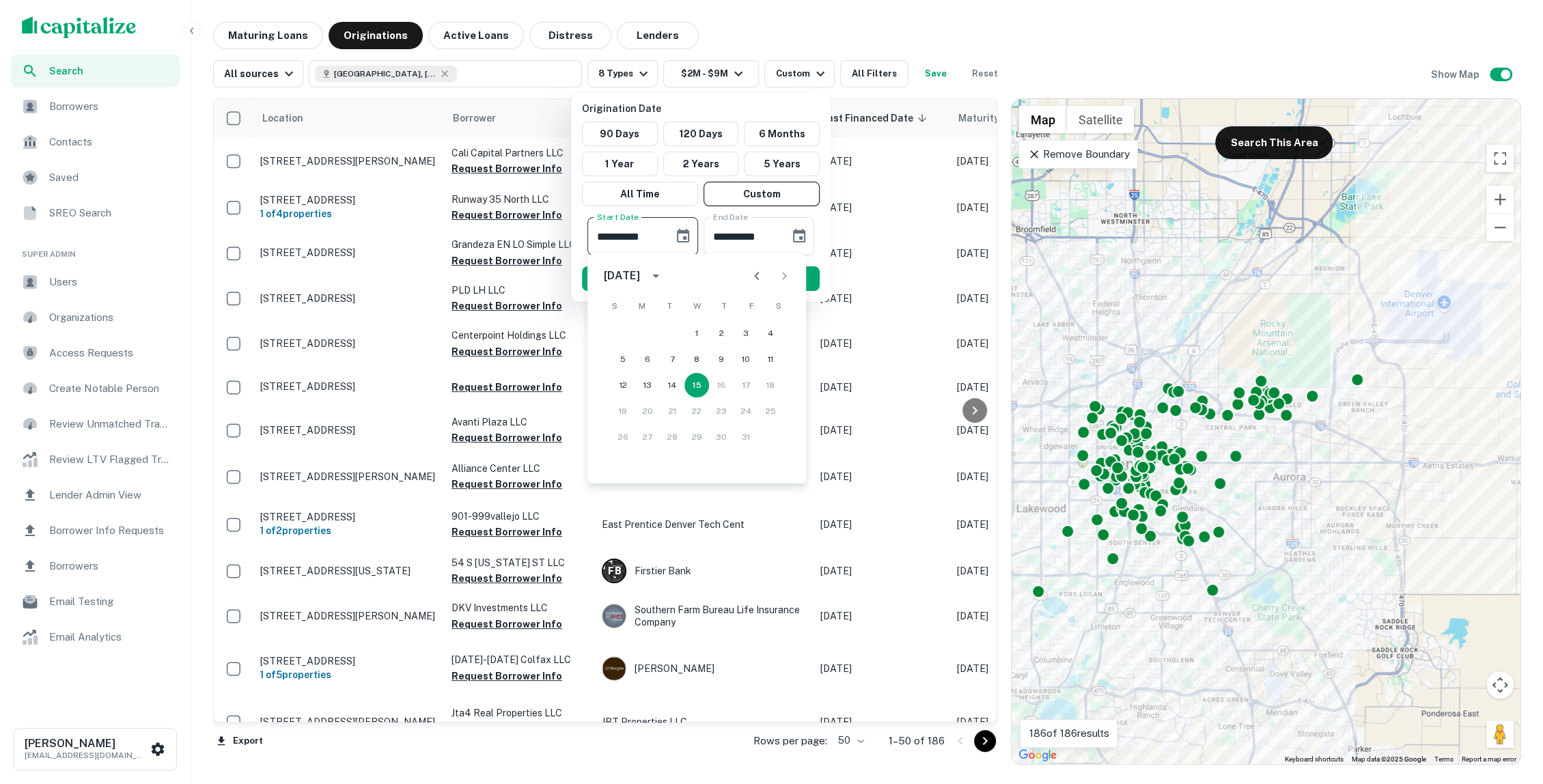
click at [664, 276] on icon "calendar view is open, switch to year view" at bounding box center [656, 276] width 16 height 16
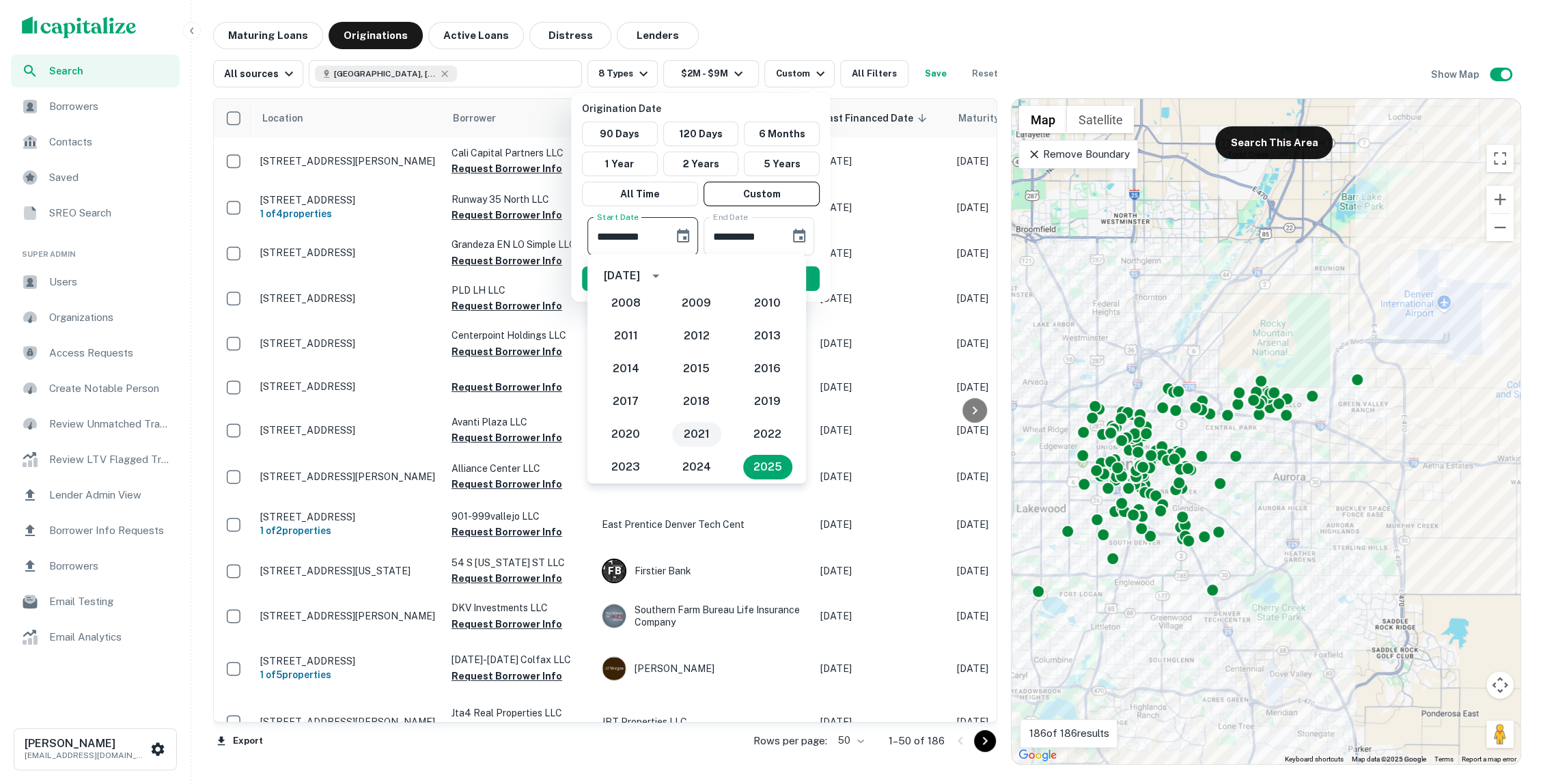
click at [680, 427] on button "2021" at bounding box center [696, 434] width 49 height 24
type input "**********"
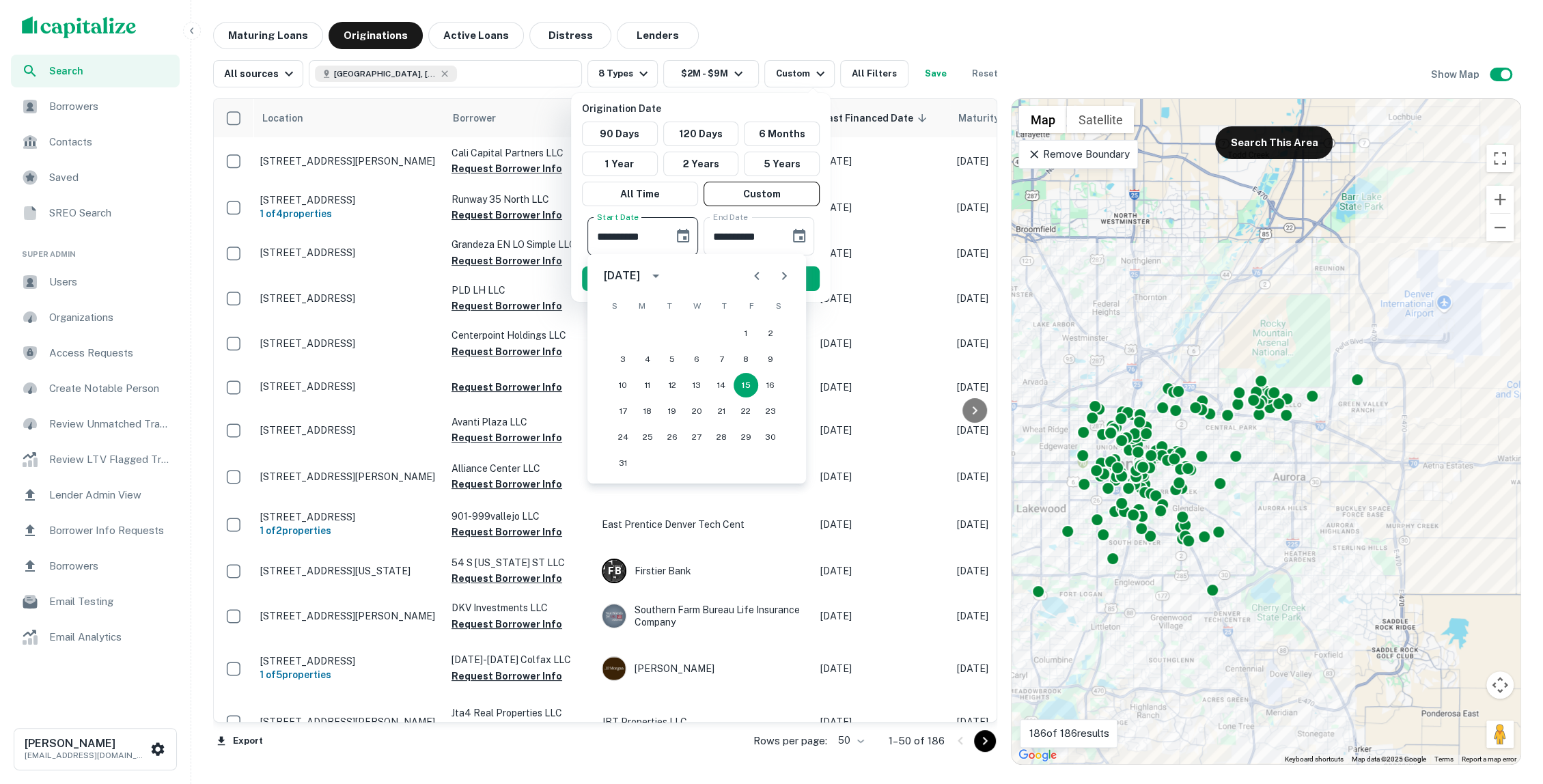
click at [821, 259] on div "**********" at bounding box center [701, 197] width 259 height 209
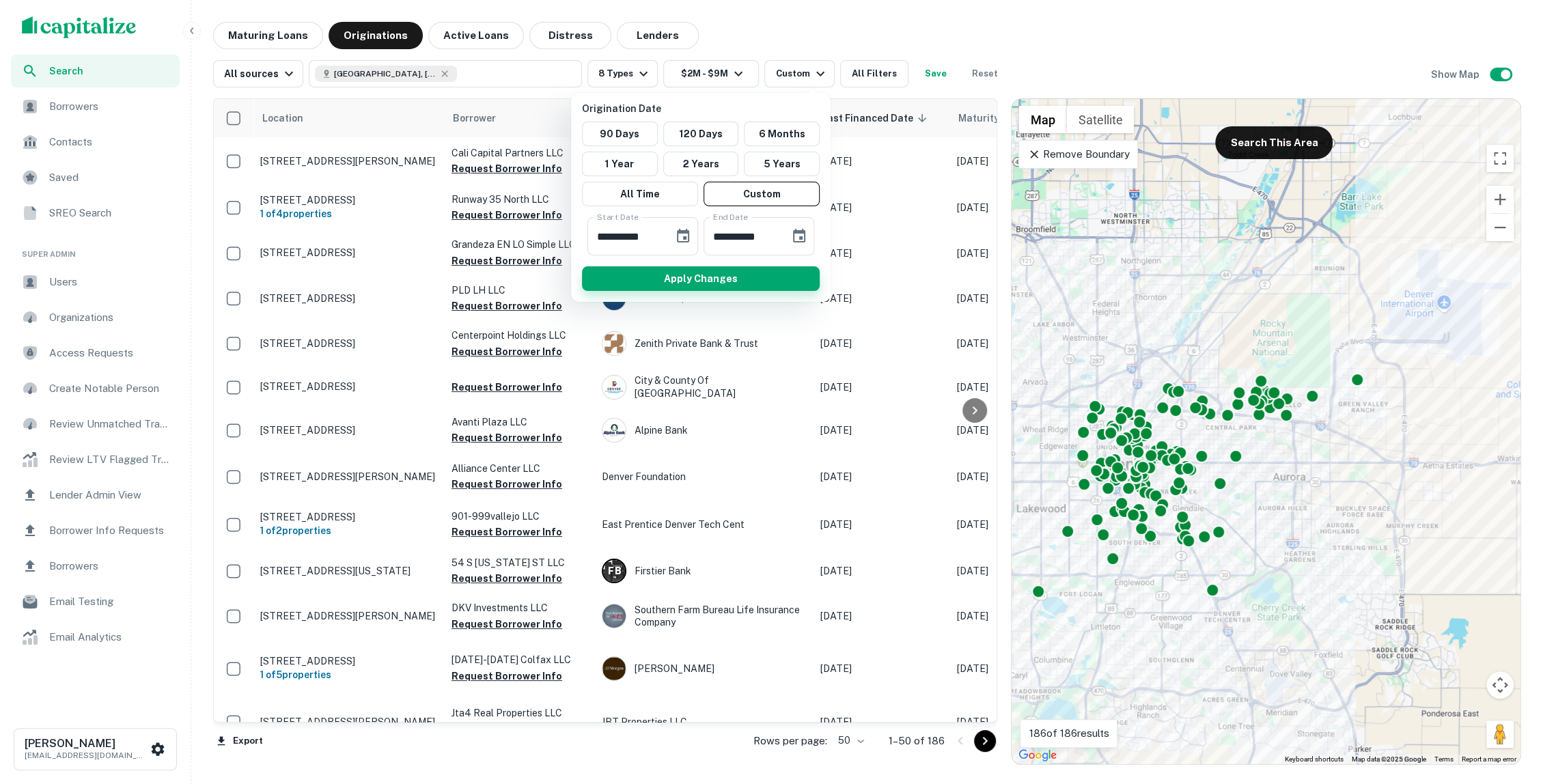
click at [798, 275] on button "Apply Changes" at bounding box center [701, 279] width 238 height 24
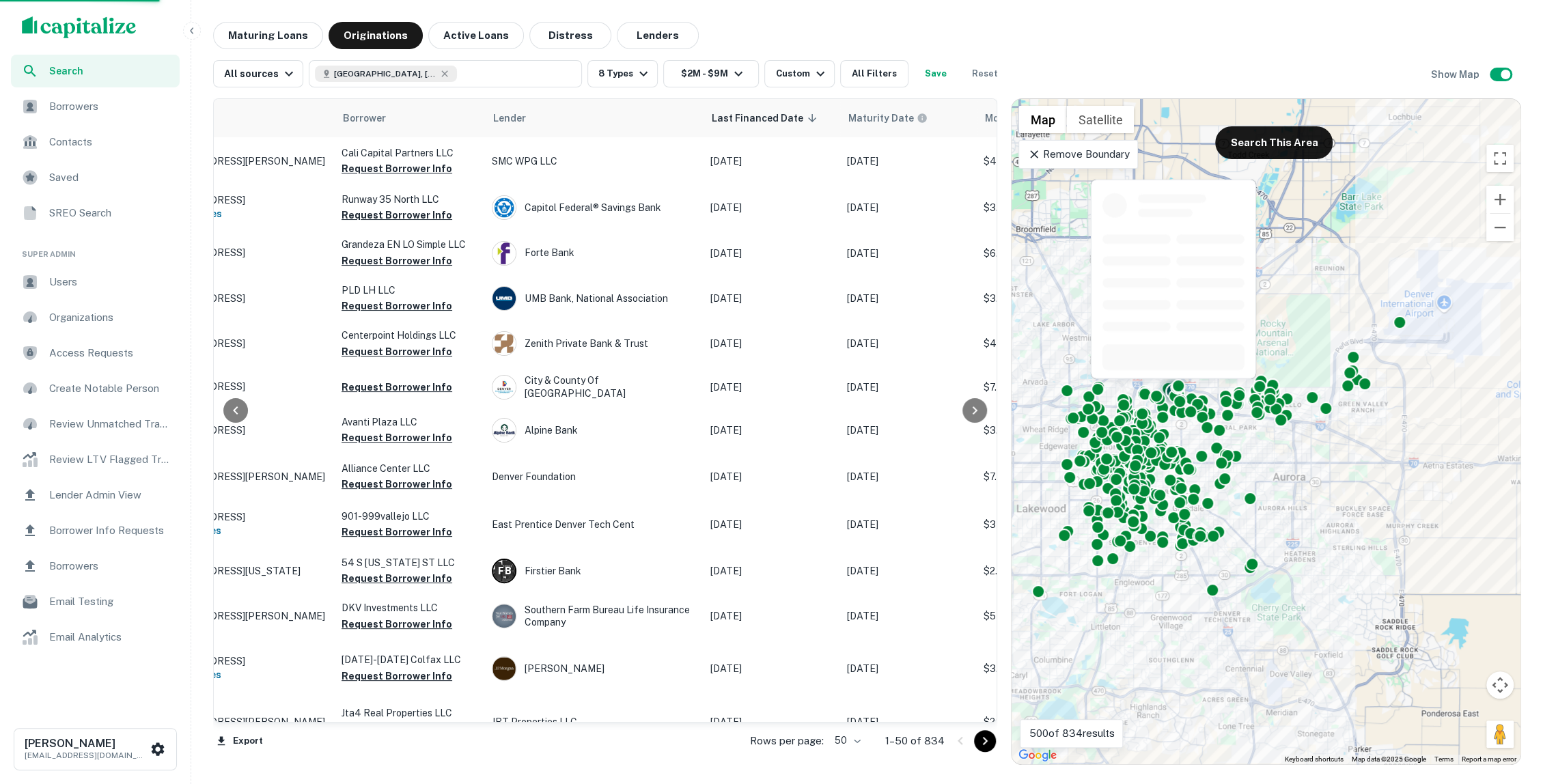
scroll to position [0, 101]
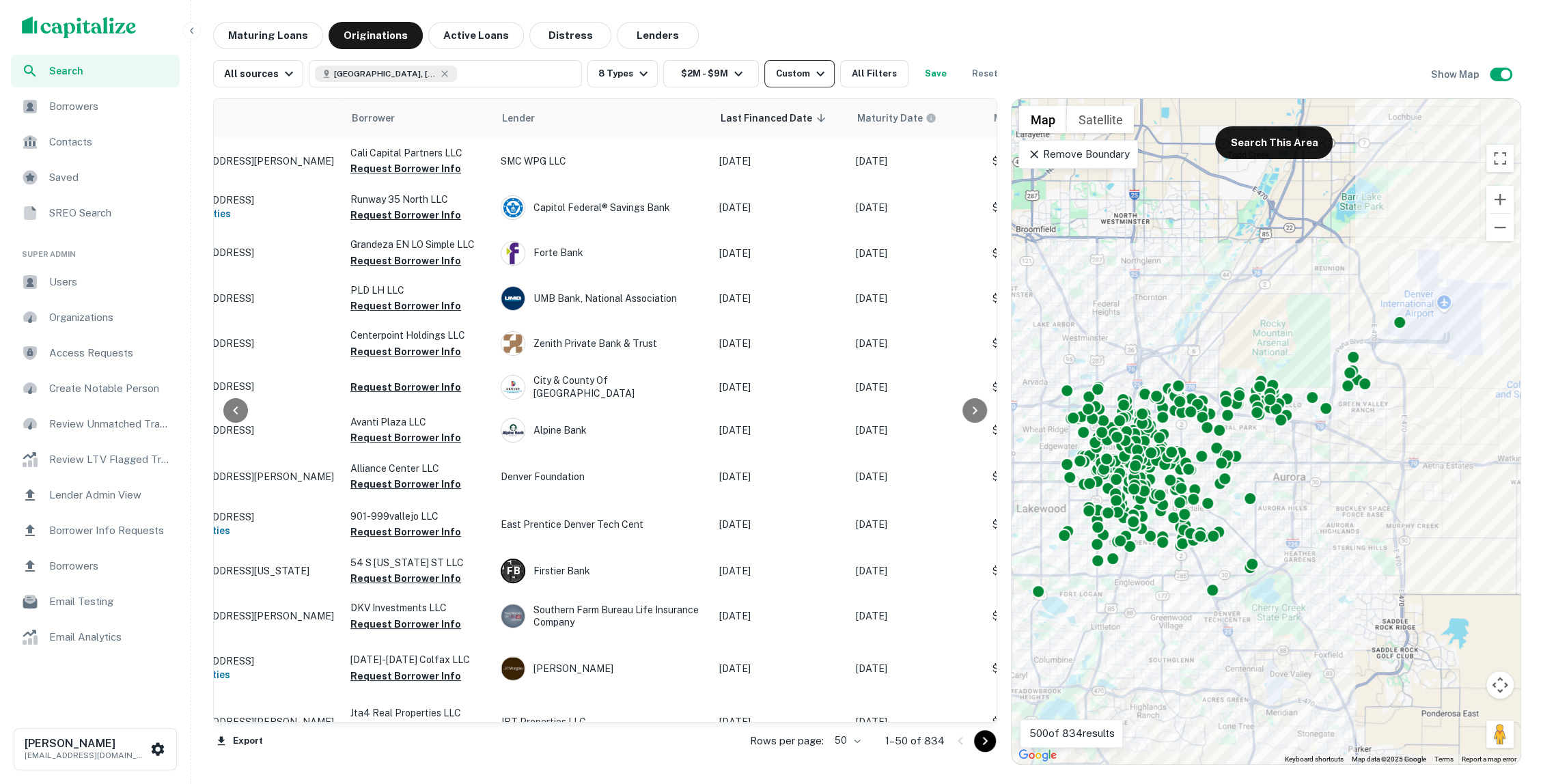
click at [812, 79] on icon "button" at bounding box center [820, 74] width 16 height 16
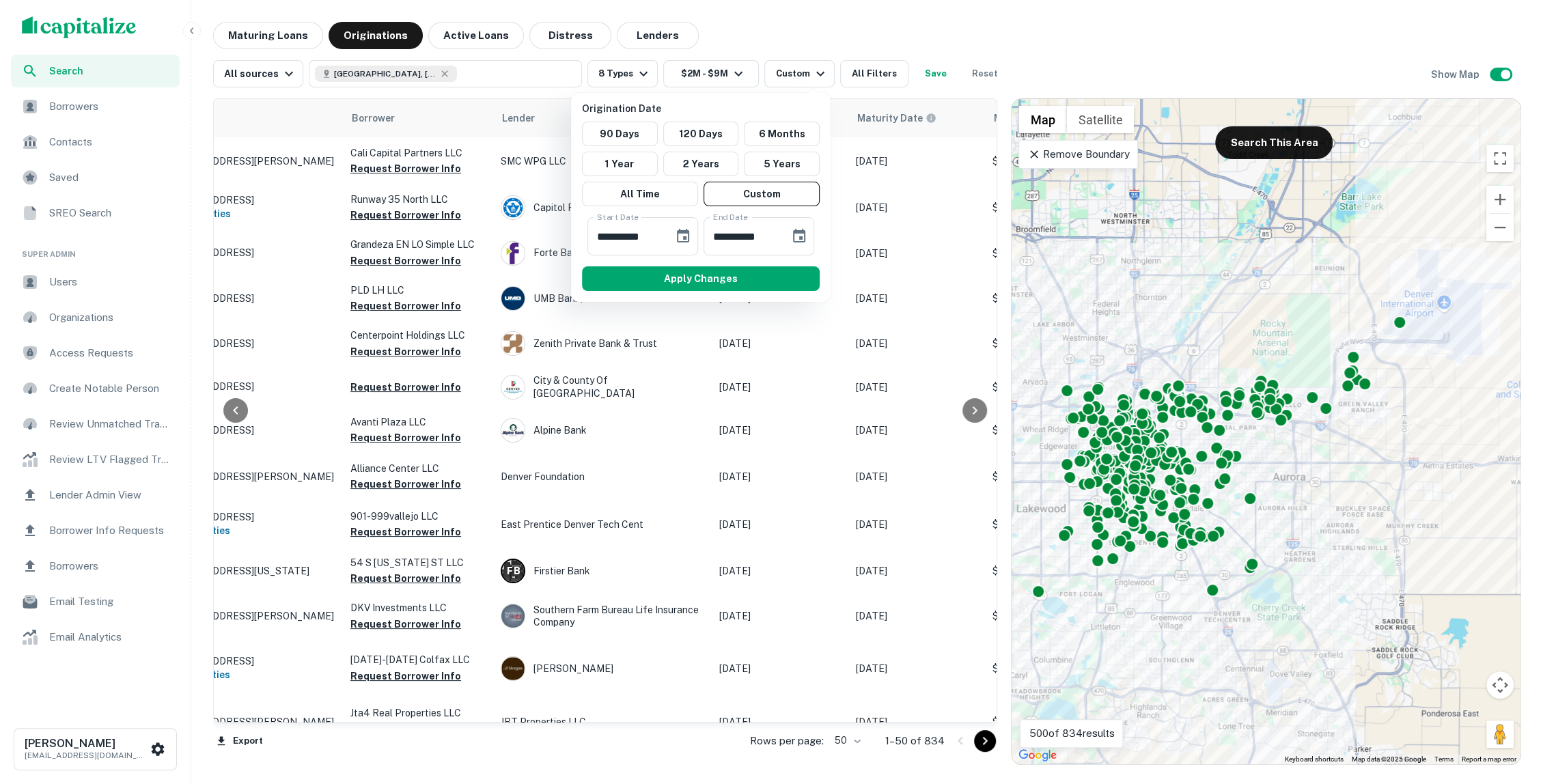
click at [1051, 10] on div at bounding box center [772, 392] width 1543 height 784
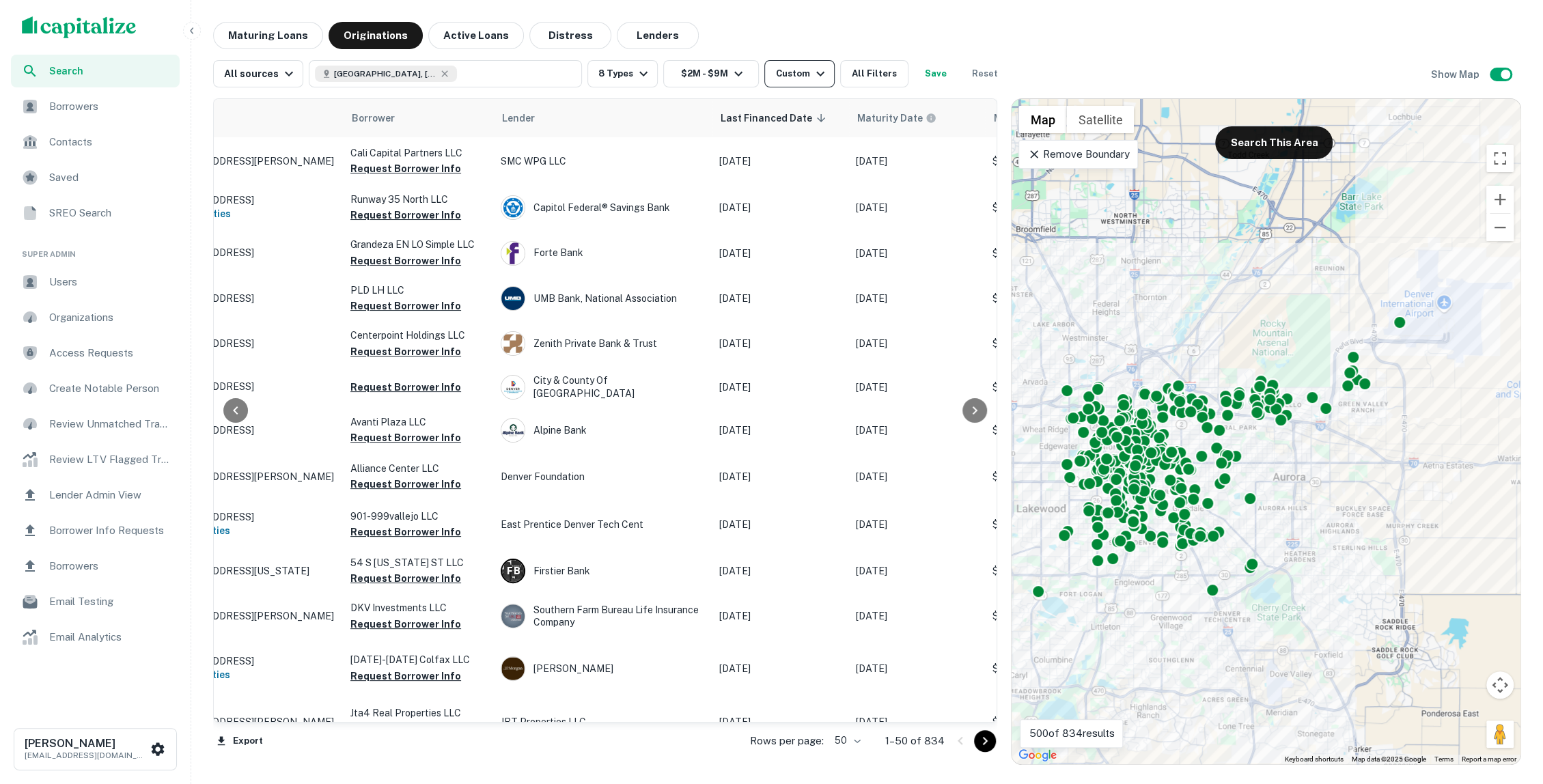
click at [821, 72] on button "Custom" at bounding box center [799, 74] width 70 height 27
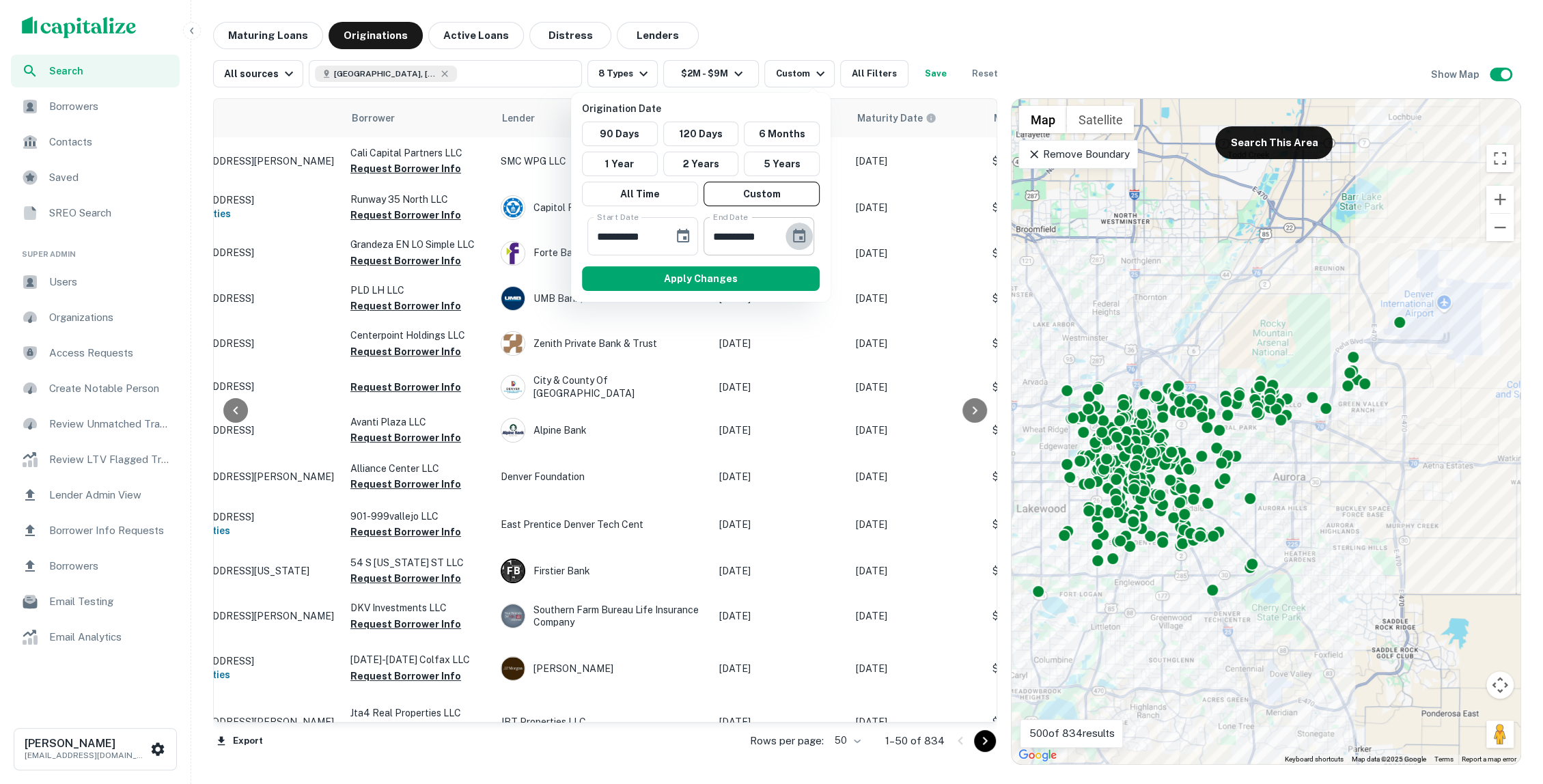
click at [792, 226] on button "Choose date, selected date is Oct 15, 2025" at bounding box center [799, 236] width 27 height 27
click at [780, 275] on icon "calendar view is open, switch to year view" at bounding box center [772, 276] width 16 height 16
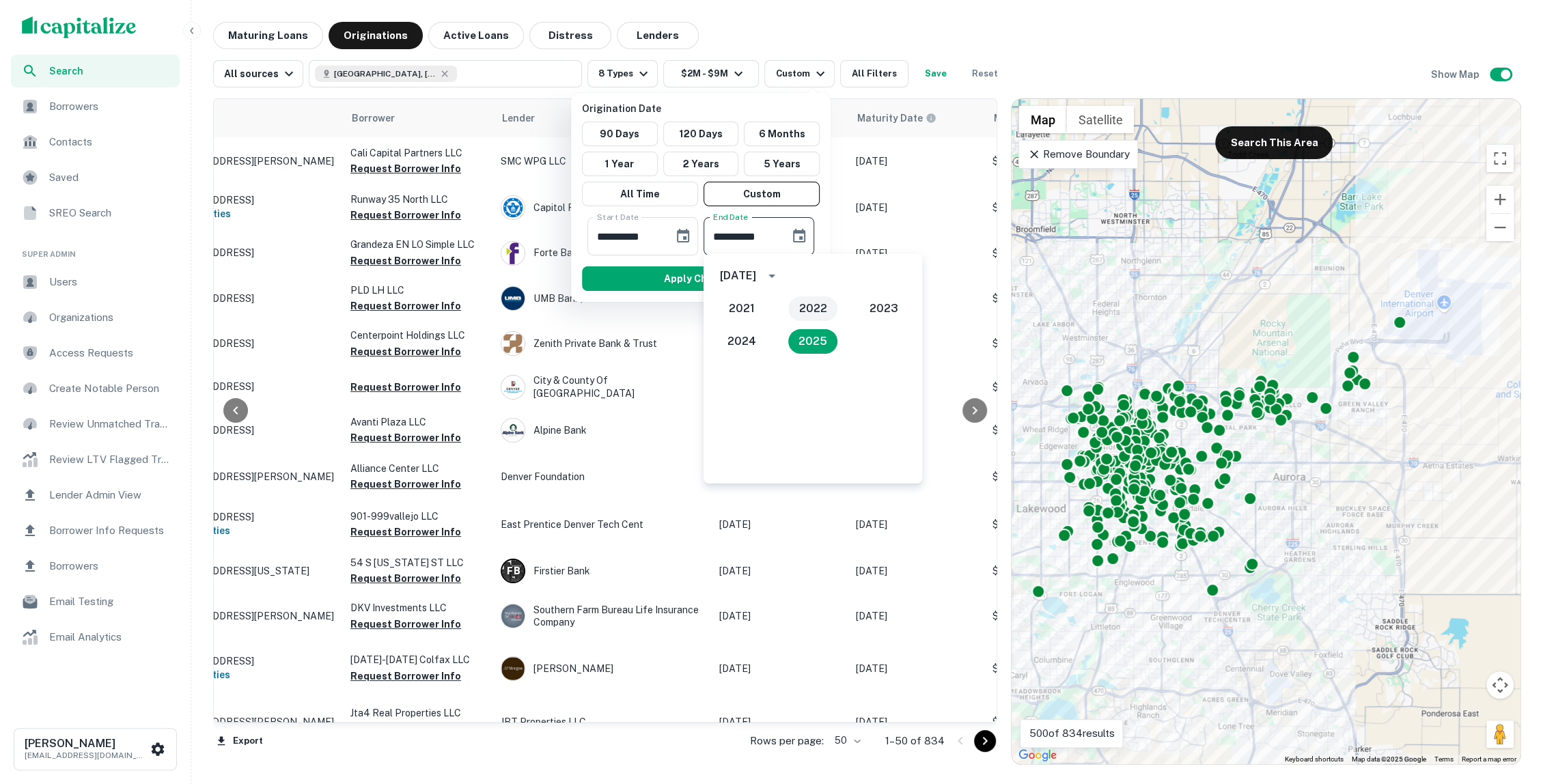
click at [806, 308] on button "2022" at bounding box center [813, 308] width 49 height 24
type input "**********"
click at [647, 283] on button "Apply Changes" at bounding box center [701, 279] width 238 height 24
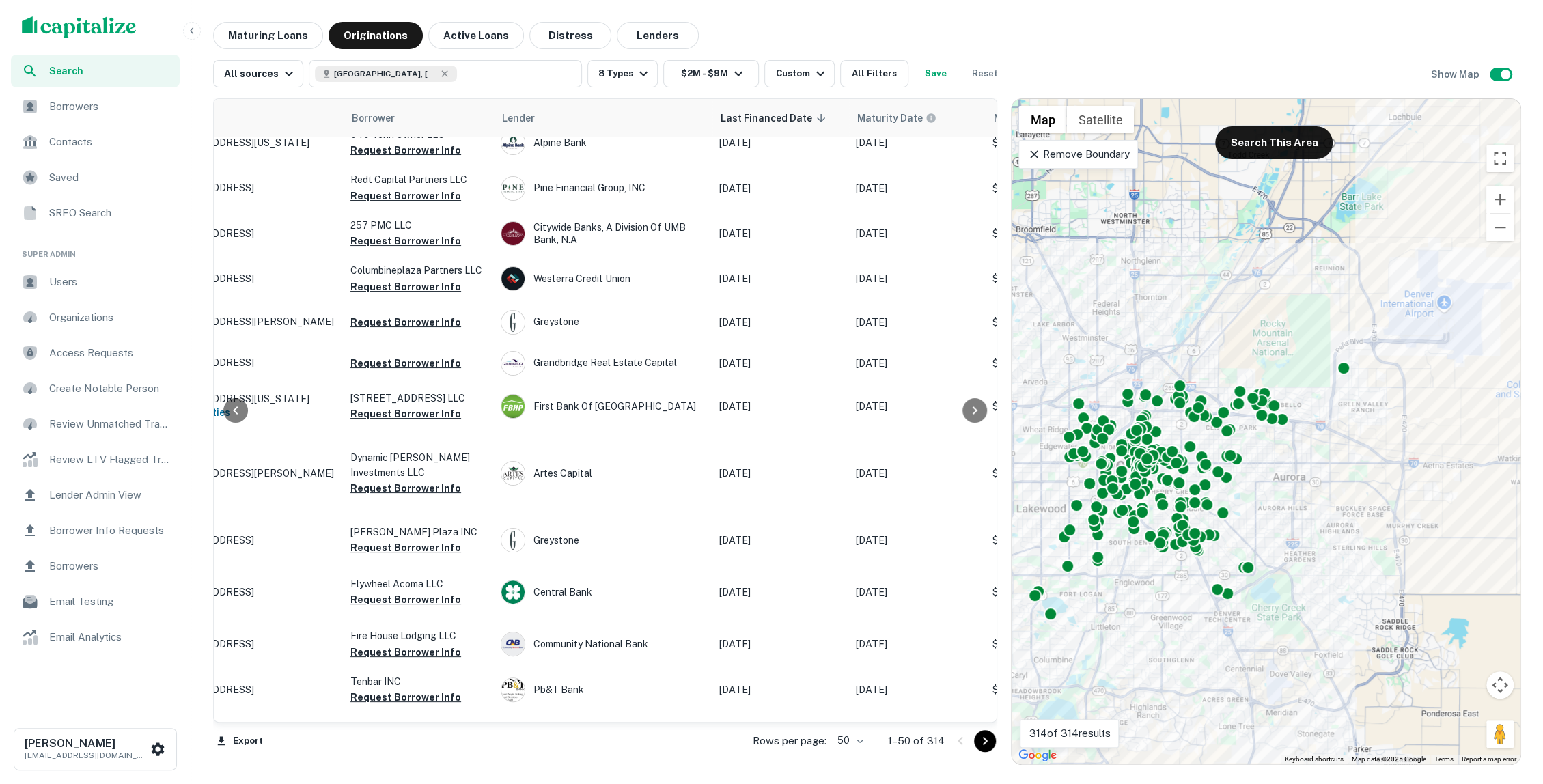
scroll to position [6, 101]
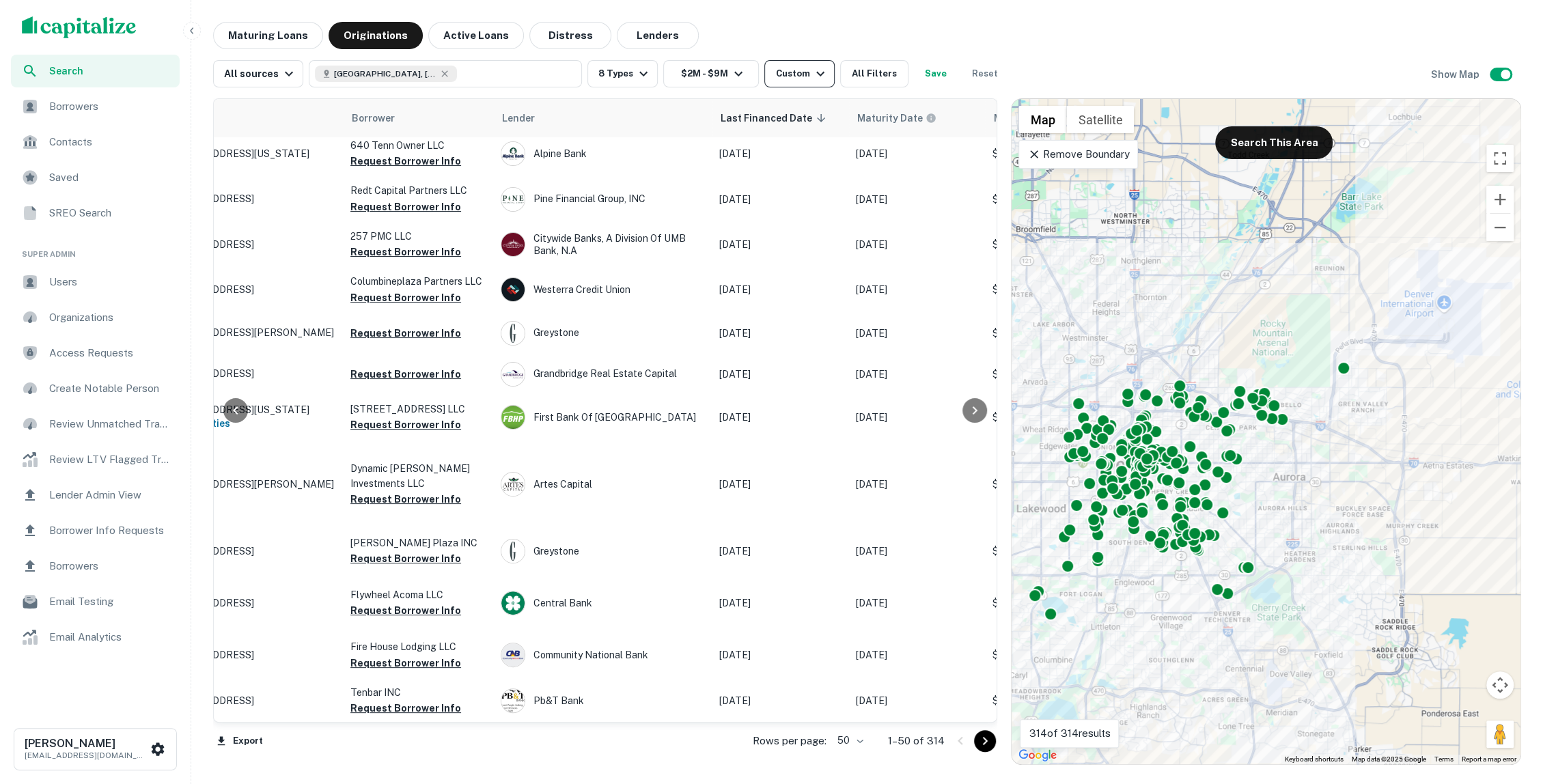
click at [814, 76] on icon "button" at bounding box center [820, 74] width 16 height 16
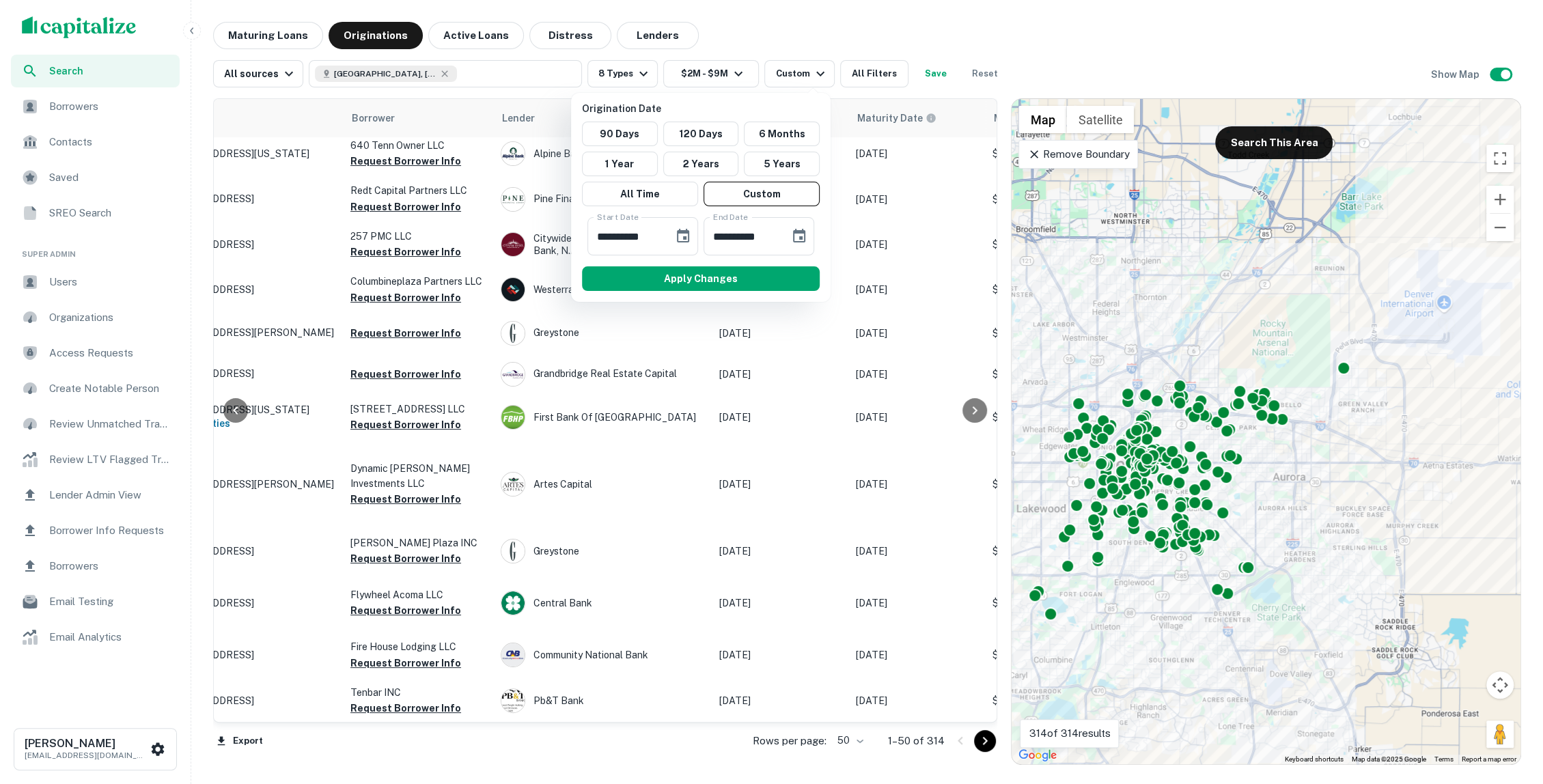
click at [797, 38] on div at bounding box center [772, 392] width 1543 height 784
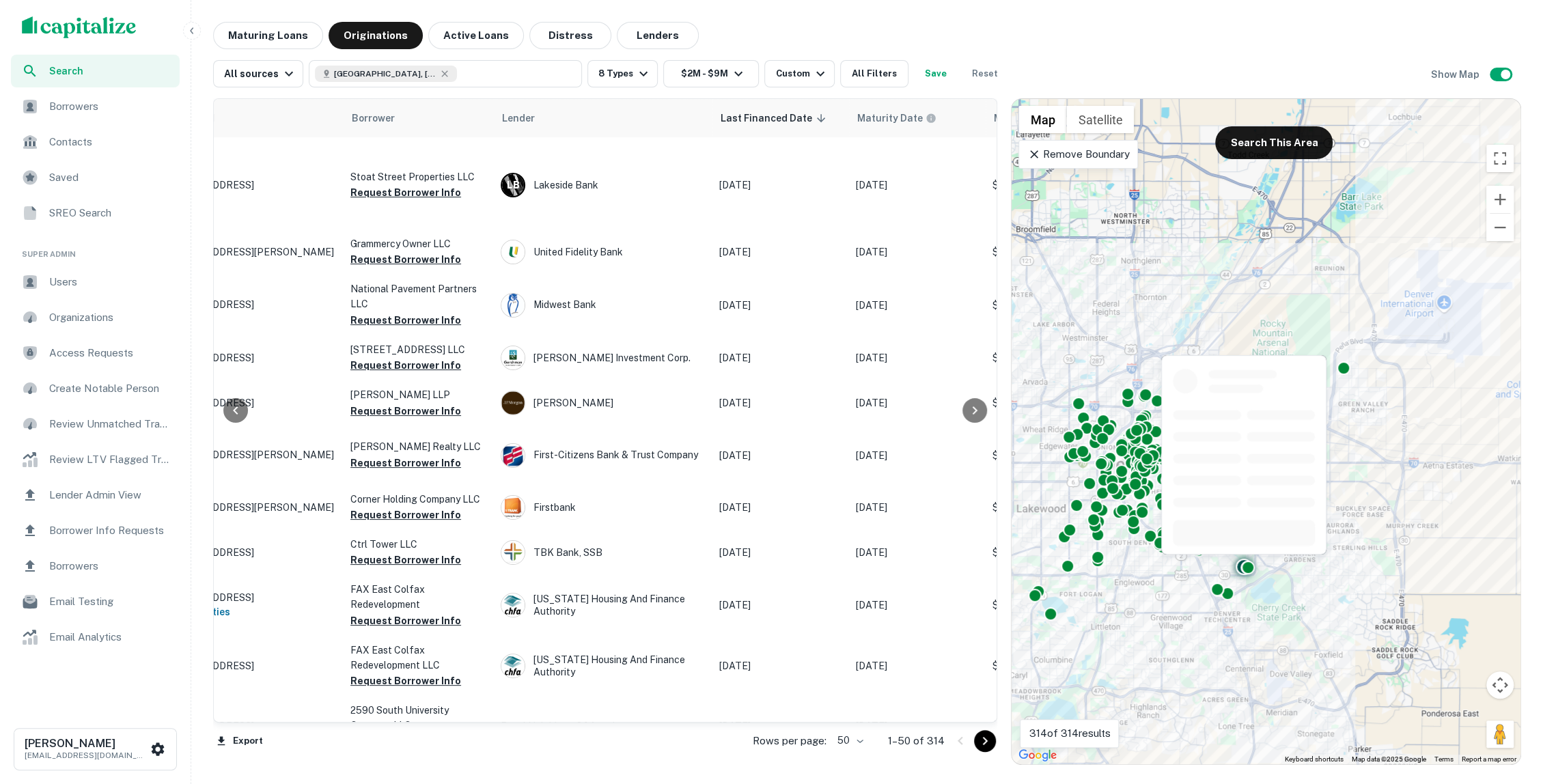
scroll to position [0, 101]
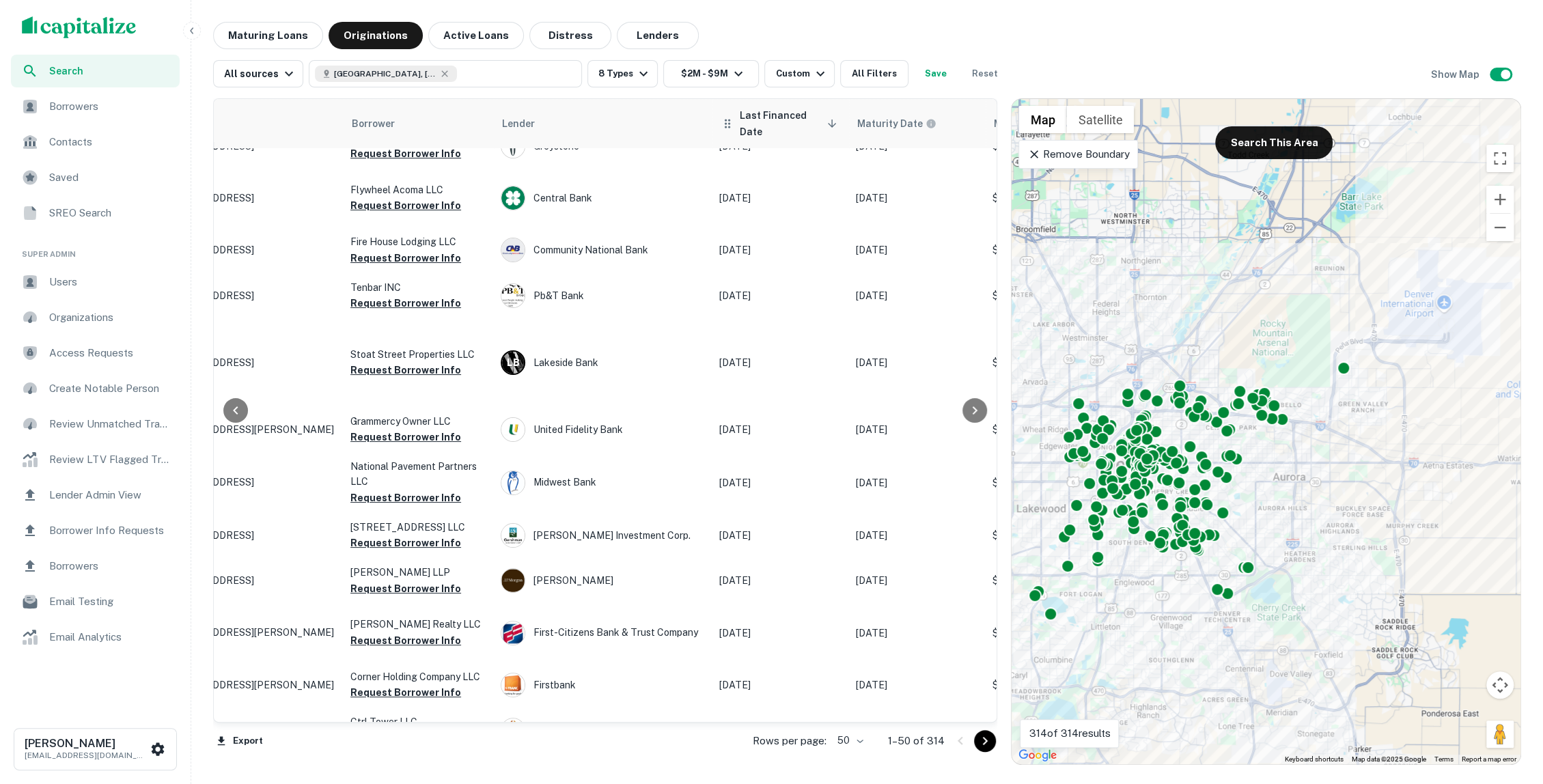
click at [812, 125] on span "Last Financed Date sorted descending" at bounding box center [790, 124] width 101 height 33
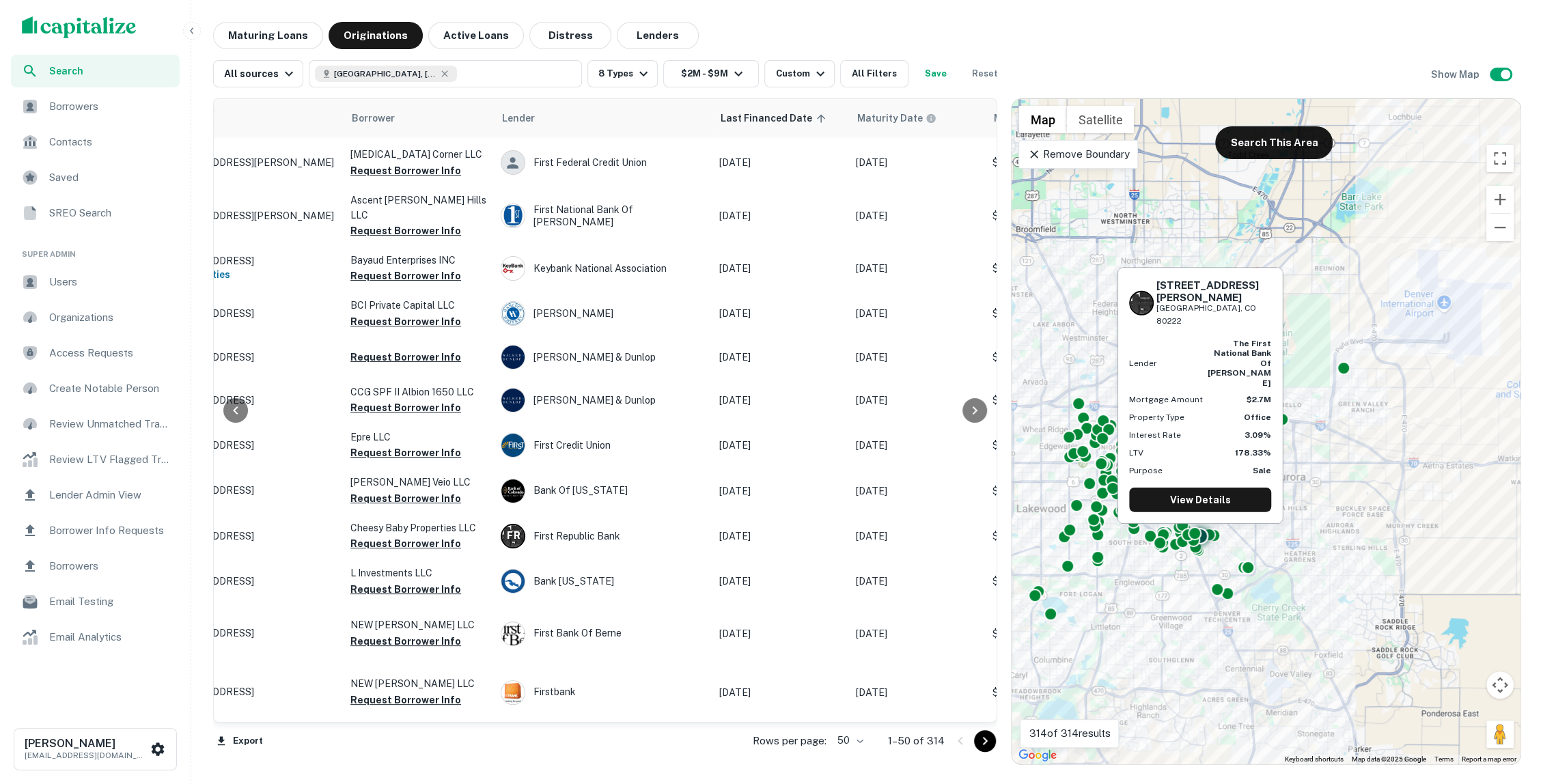
scroll to position [1855, 101]
